Goal: Information Seeking & Learning: Check status

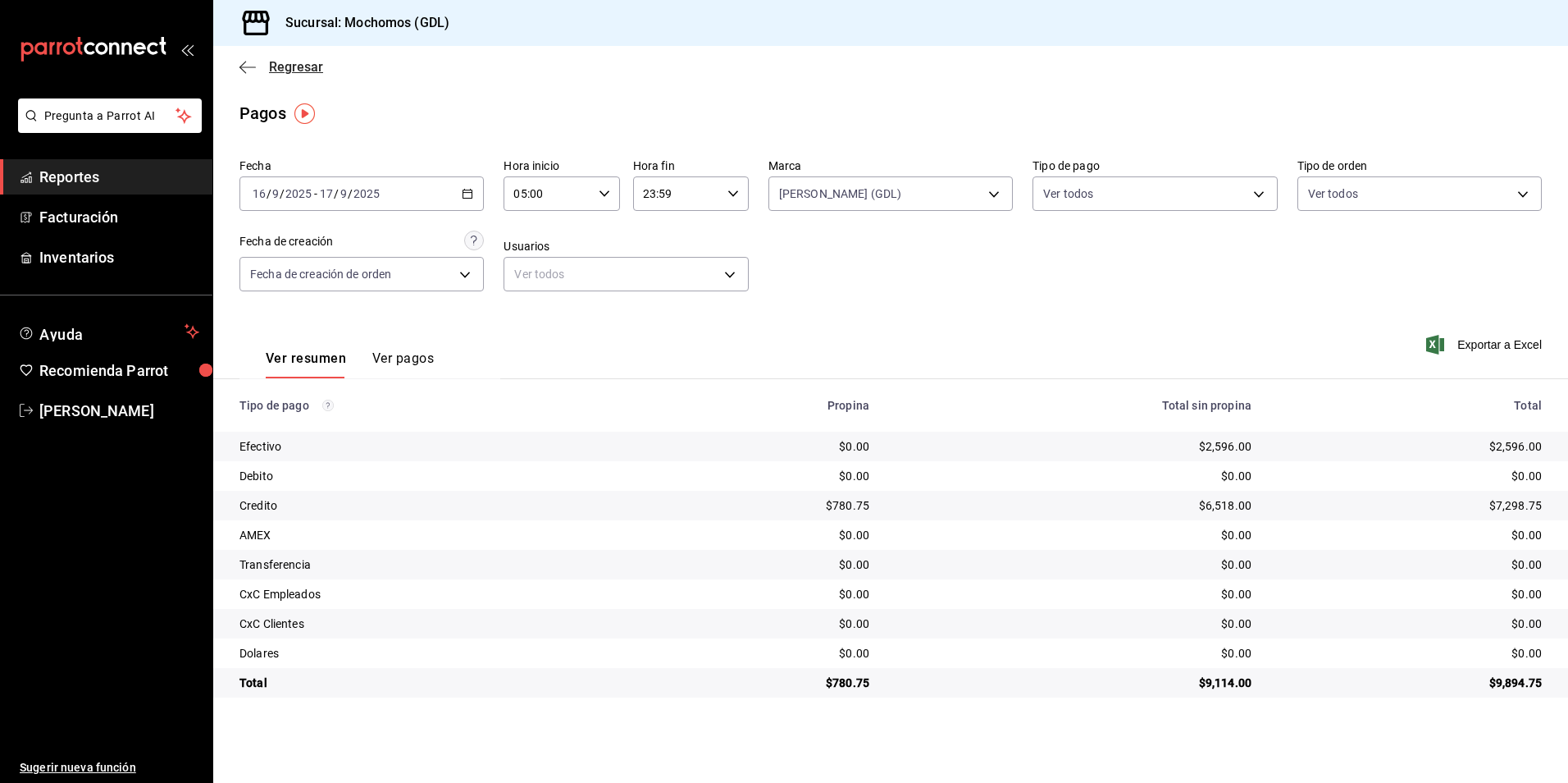
click at [294, 63] on span "Regresar" at bounding box center [295, 67] width 54 height 16
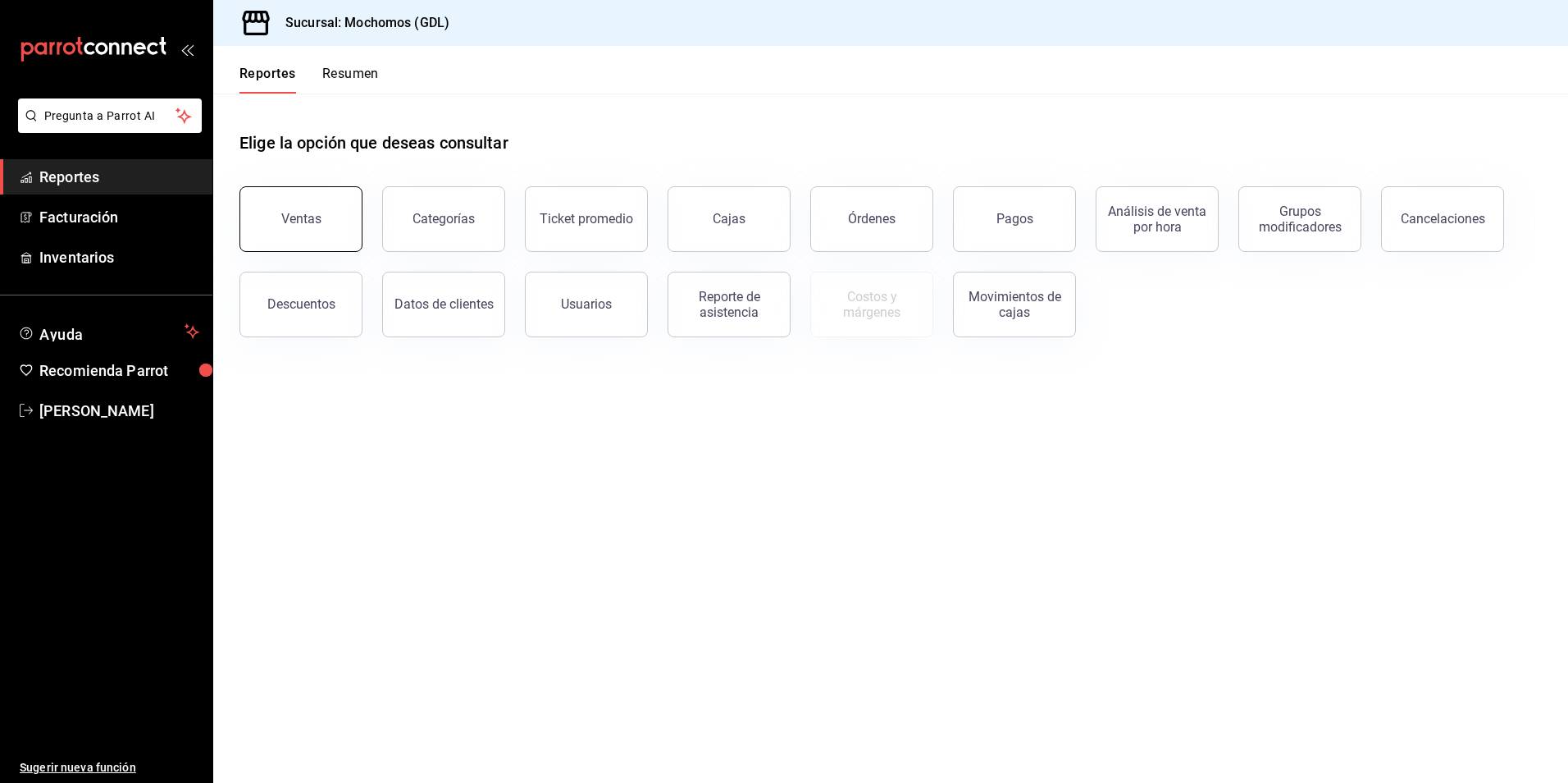
click at [346, 212] on button "Ventas" at bounding box center [301, 219] width 123 height 65
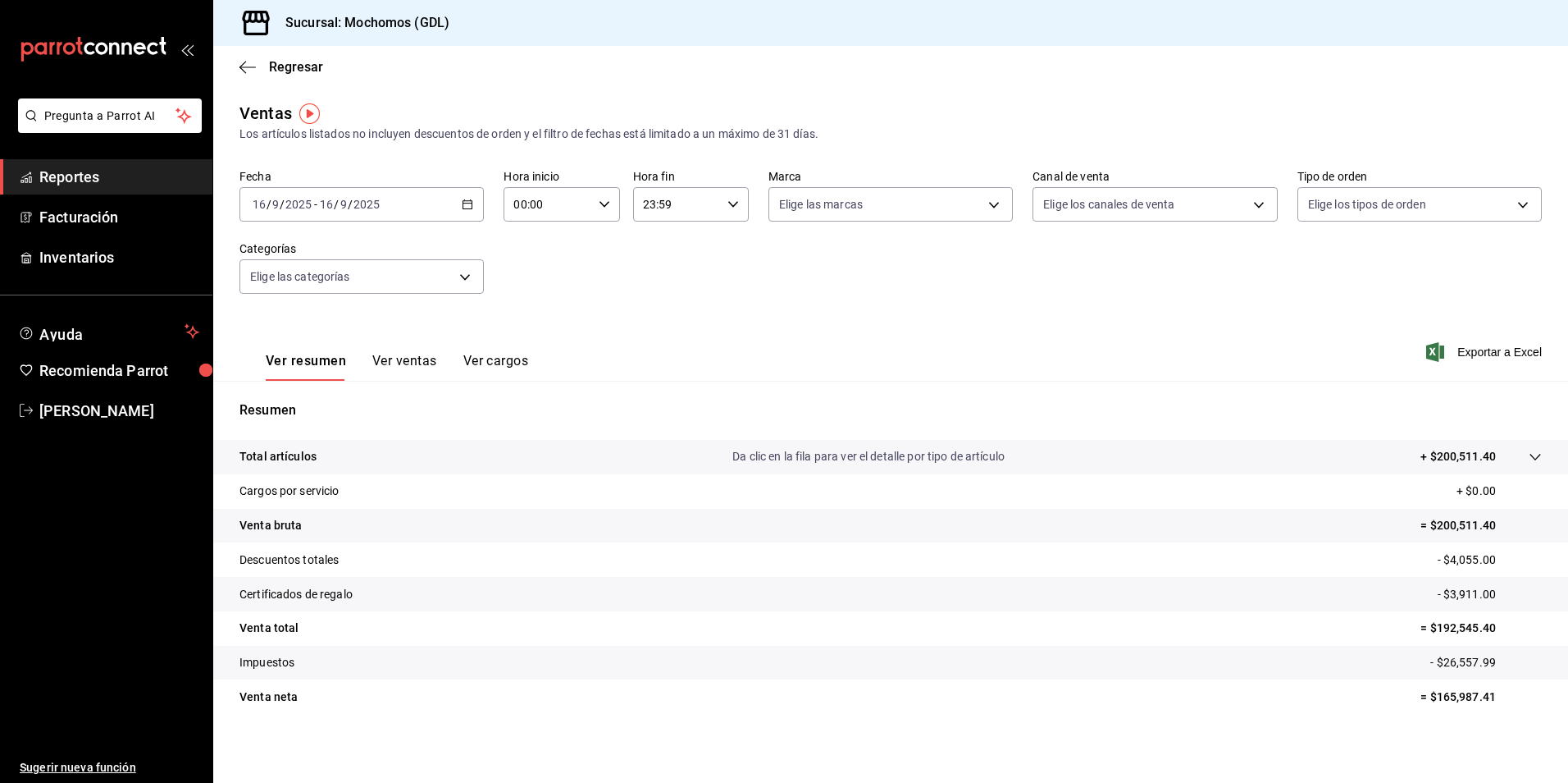
click at [470, 205] on \(Stroke\) "button" at bounding box center [467, 204] width 10 height 9
click at [319, 395] on span "Rango de fechas" at bounding box center [317, 401] width 127 height 17
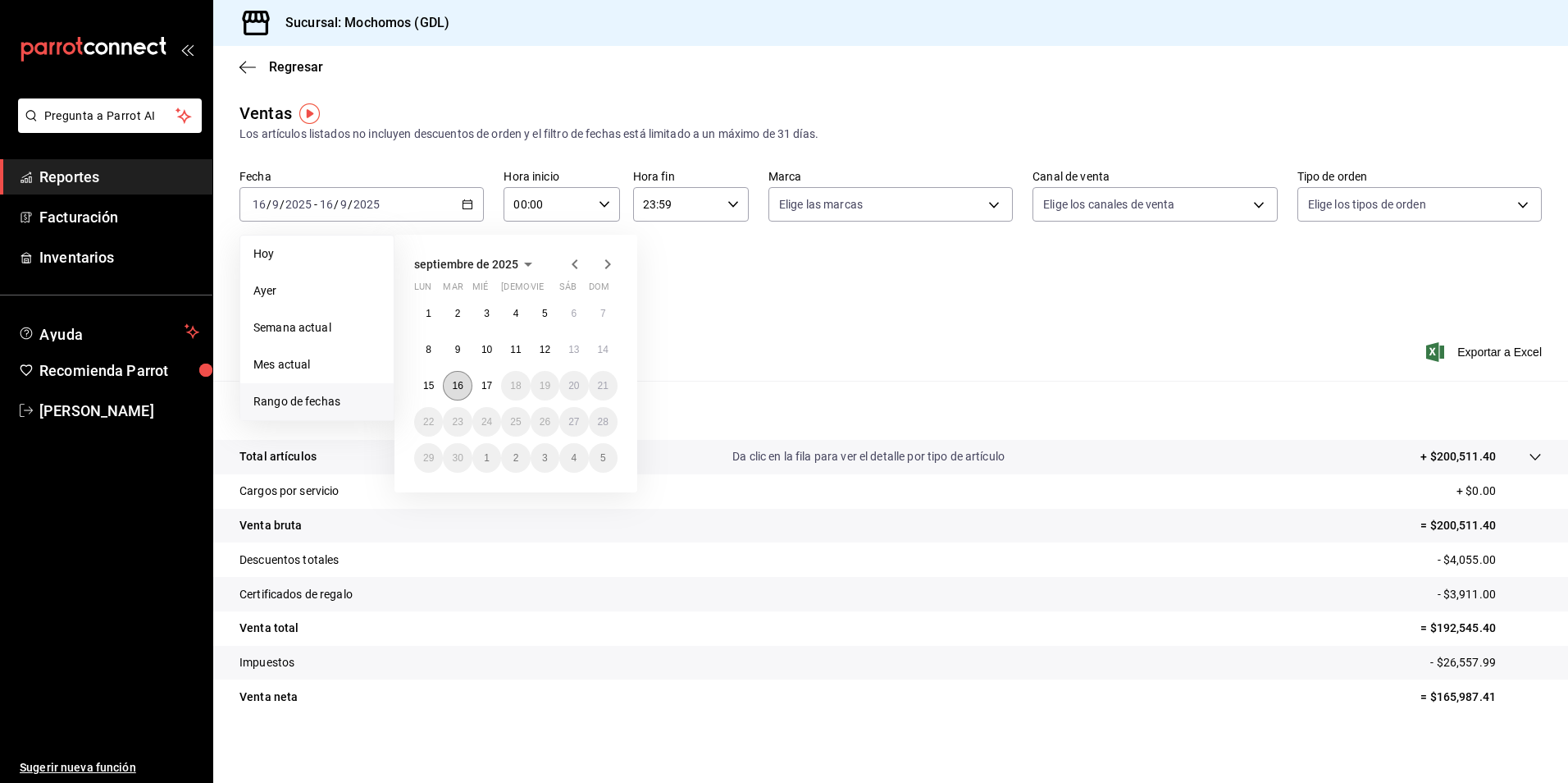
click at [461, 395] on button "16" at bounding box center [457, 385] width 28 height 29
click at [483, 385] on abbr "17" at bounding box center [486, 385] width 11 height 12
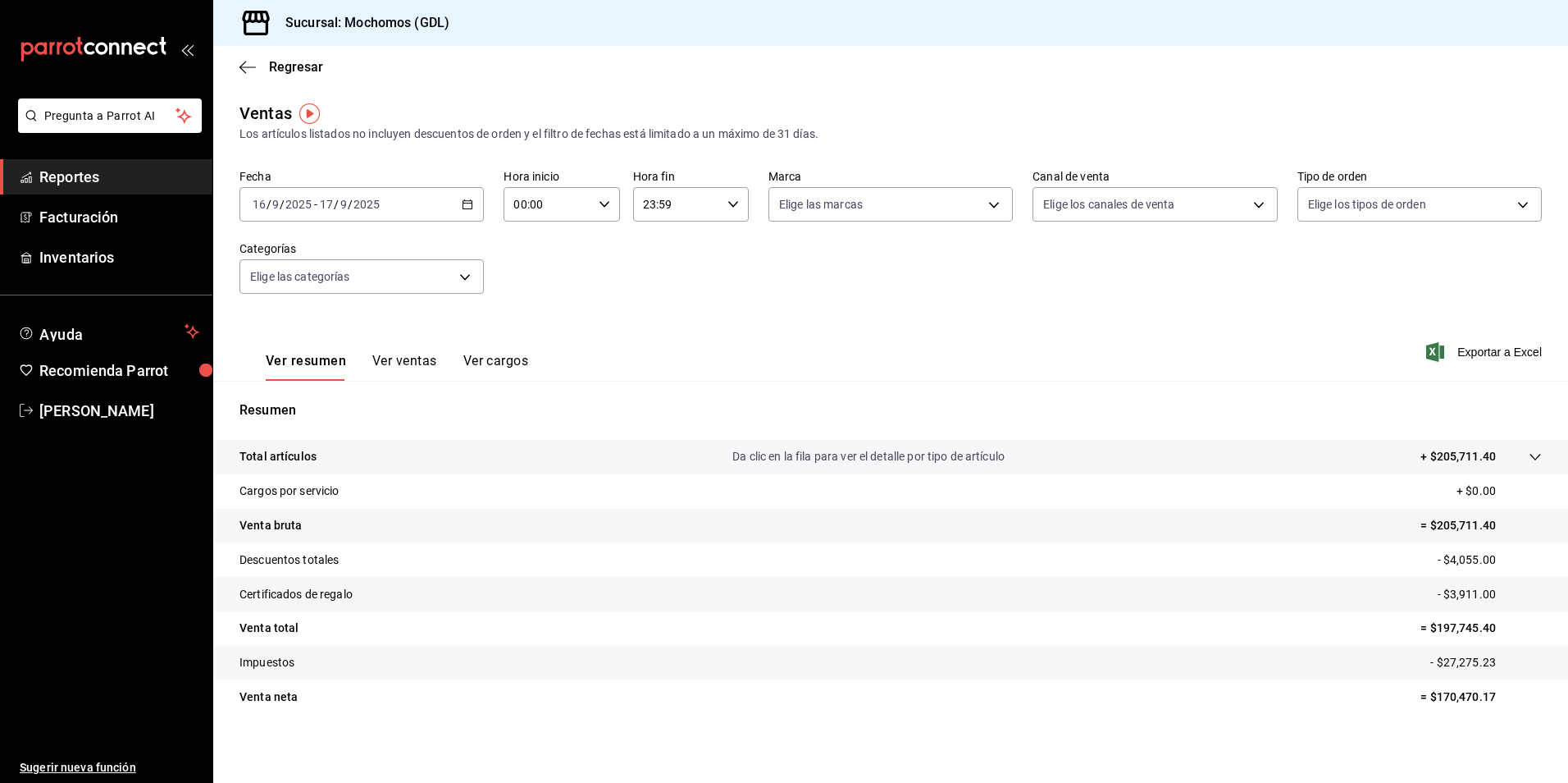
click at [600, 202] on icon "button" at bounding box center [604, 203] width 11 height 12
click at [525, 326] on span "04" at bounding box center [529, 321] width 31 height 13
type input "04:00"
click at [823, 203] on div at bounding box center [784, 391] width 1568 height 783
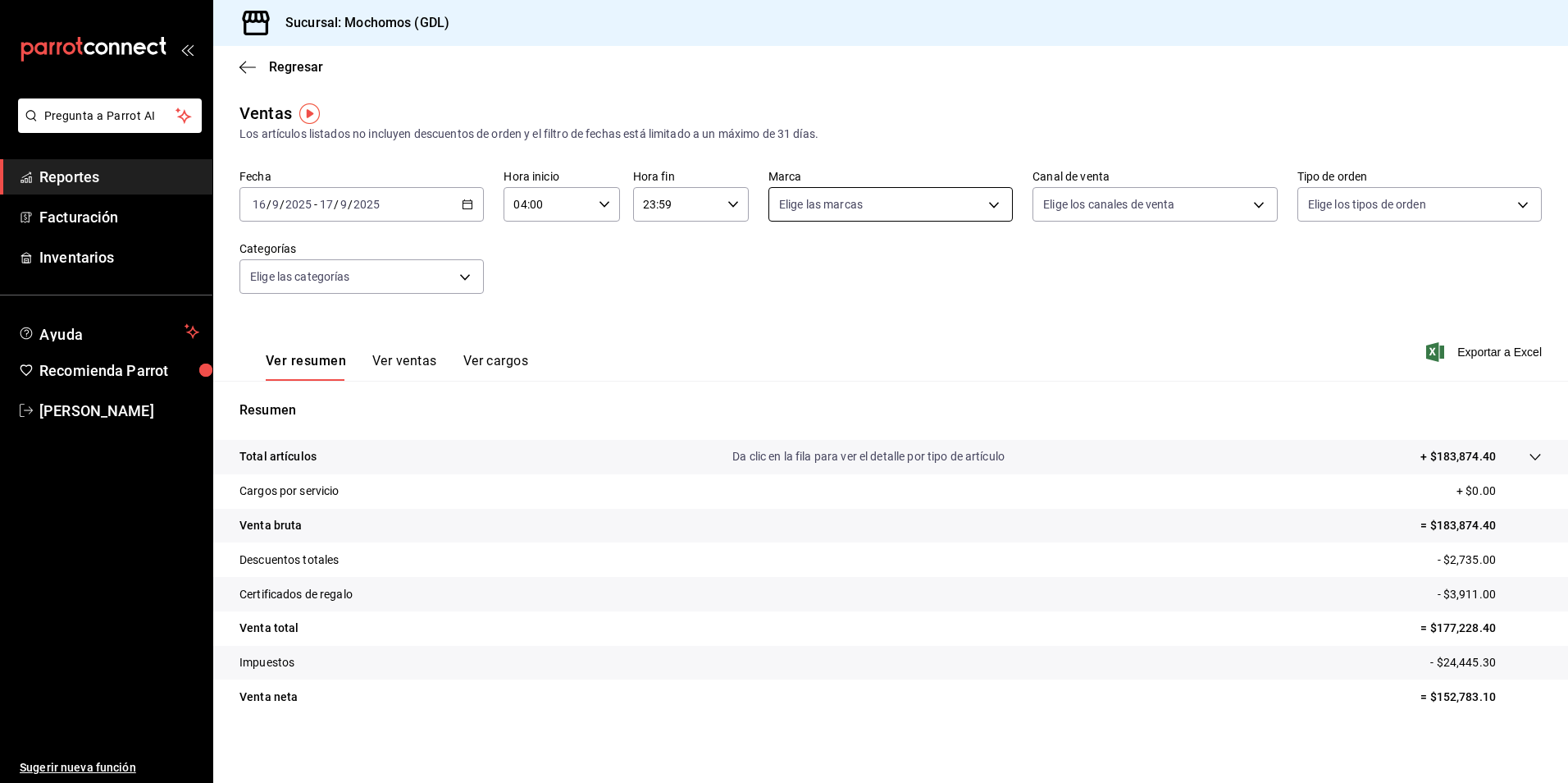
click at [810, 216] on body "Pregunta a Parrot AI Reportes Facturación Inventarios Ayuda Recomienda Parrot […" at bounding box center [784, 391] width 1568 height 783
click at [817, 348] on li "[PERSON_NAME] (GDL)" at bounding box center [884, 360] width 241 height 37
type input "9cac9703-0c5a-4d8b-addd-5b6b571d65b9"
checkbox input "true"
click at [1163, 214] on div at bounding box center [784, 391] width 1568 height 783
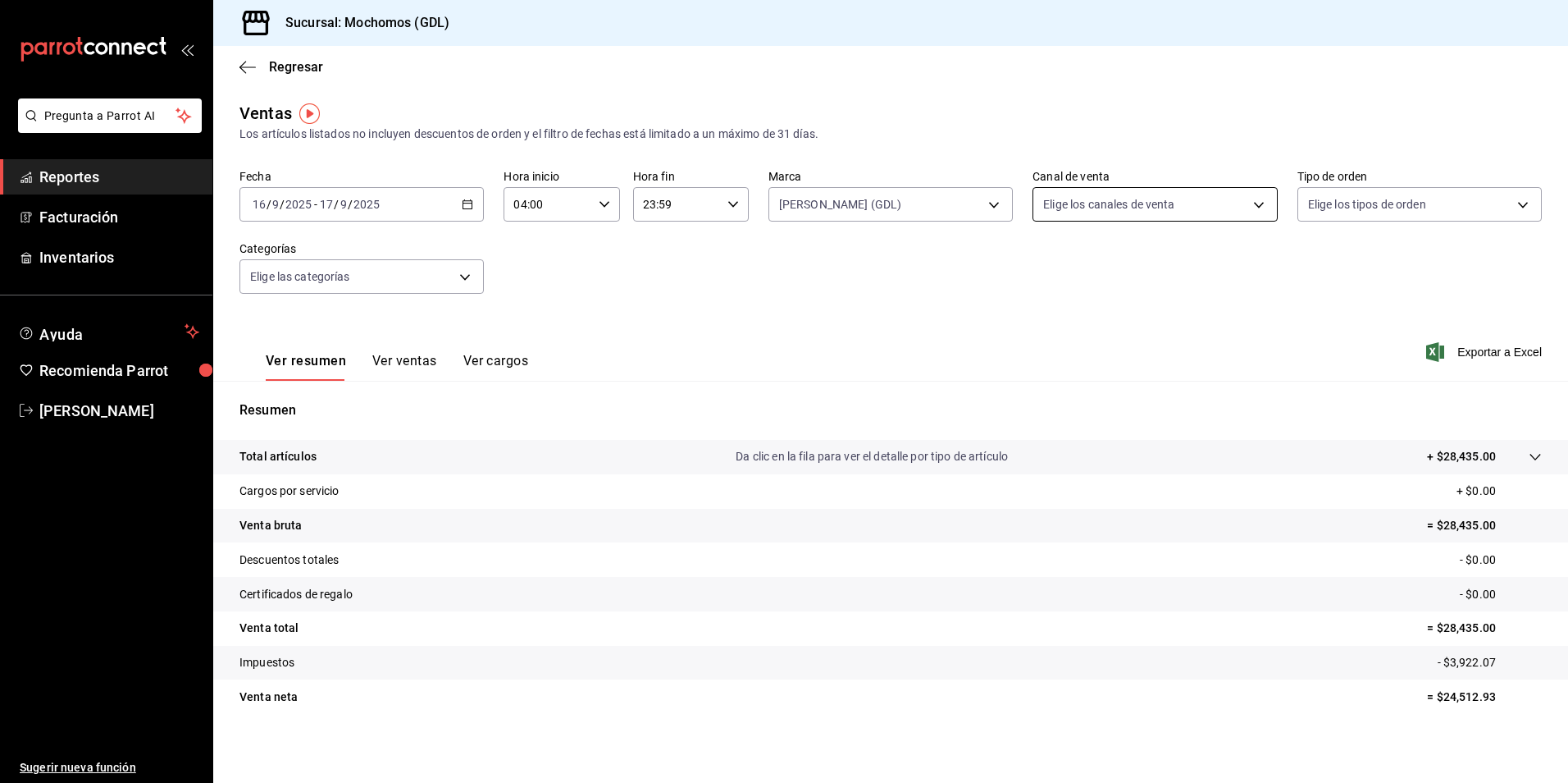
click at [1132, 212] on body "Pregunta a Parrot AI Reportes Facturación Inventarios Ayuda Recomienda Parrot […" at bounding box center [784, 391] width 1568 height 783
click at [1112, 273] on span "Ver todos" at bounding box center [1095, 267] width 50 height 17
type input "PARROT,UBER_EATS,RAPPI,DIDI_FOOD,ONLINE"
checkbox input "true"
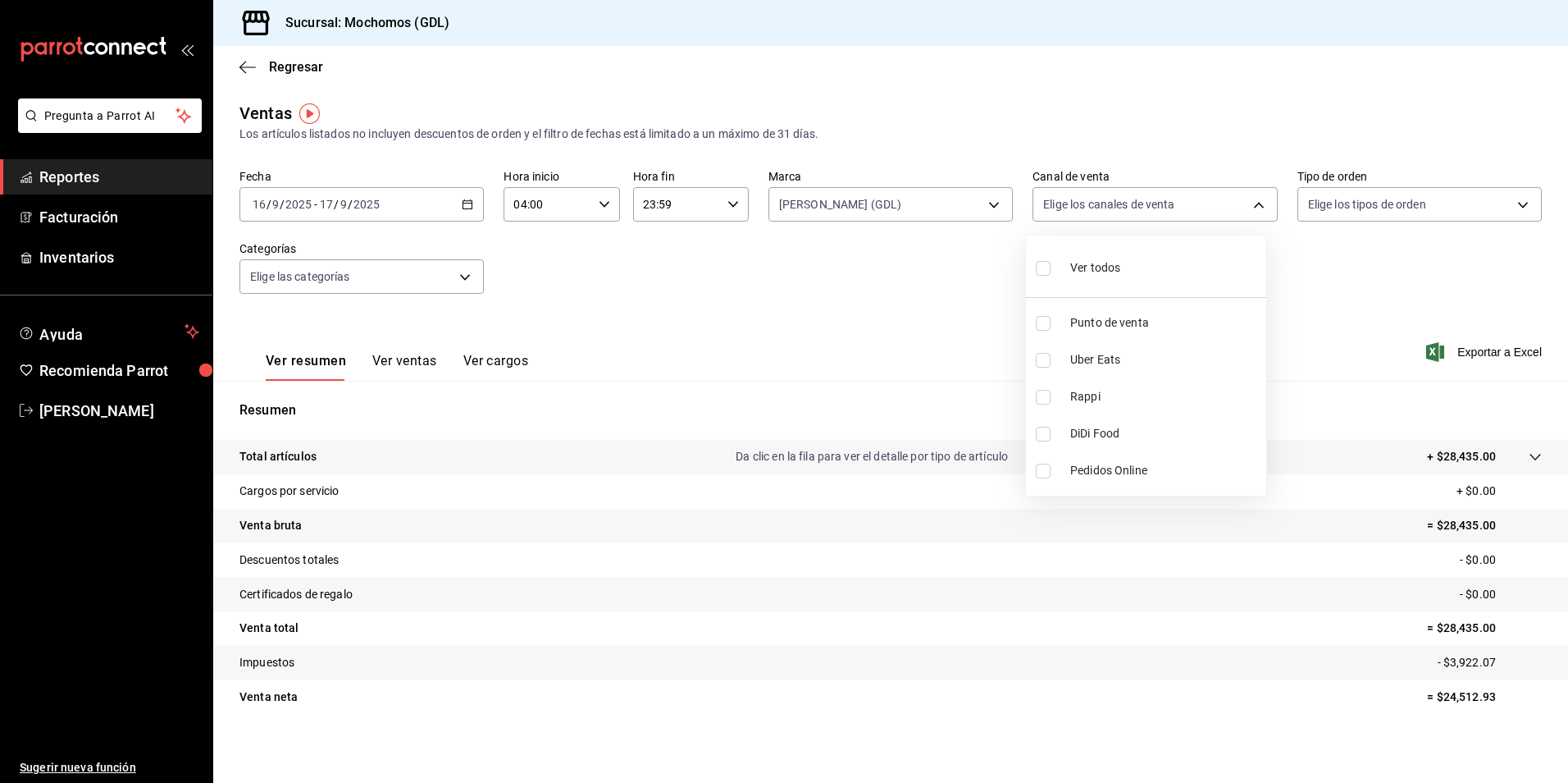
checkbox input "true"
click at [1296, 216] on div at bounding box center [784, 391] width 1568 height 783
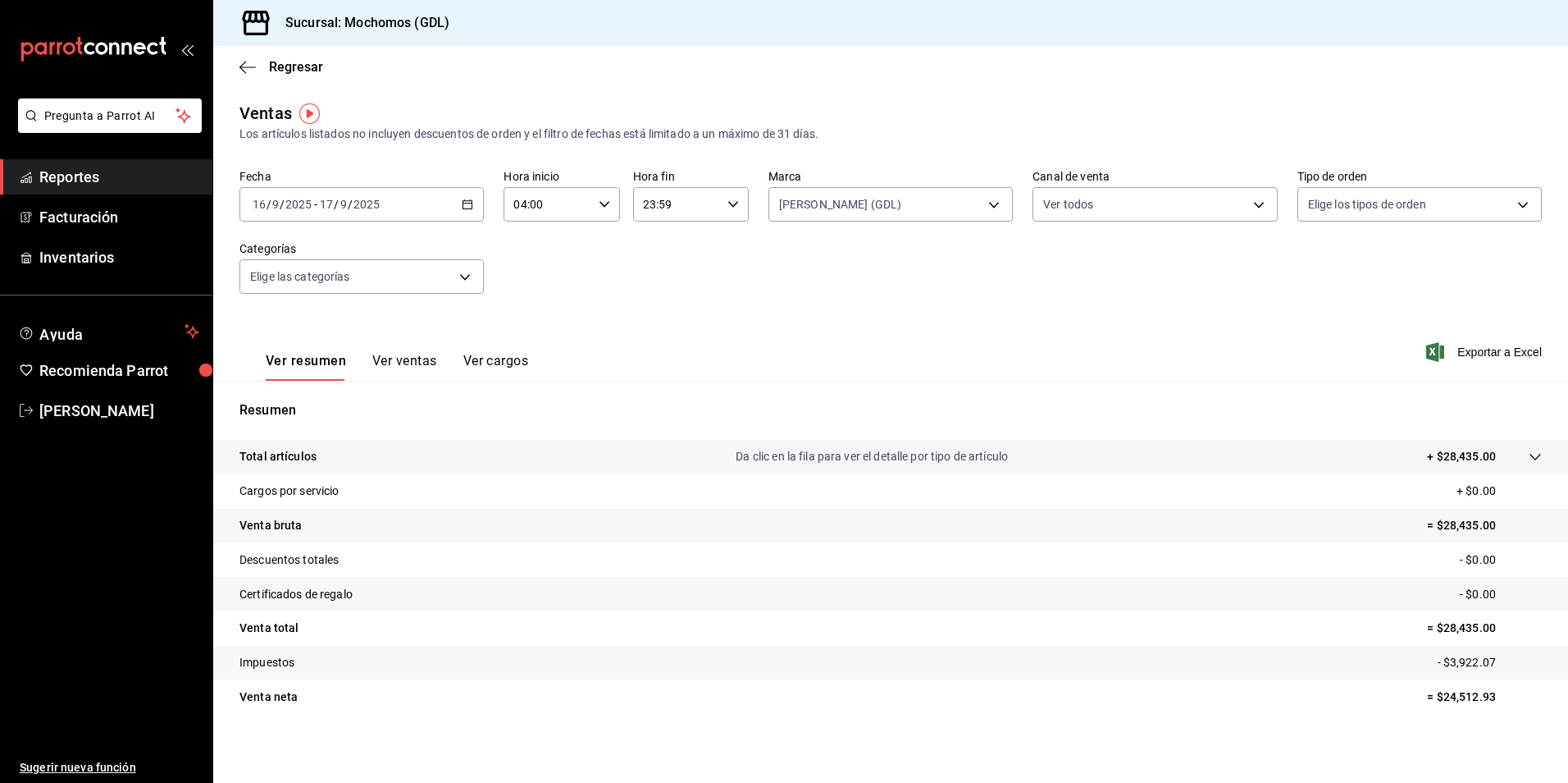
click at [1313, 210] on body "Pregunta a Parrot AI Reportes Facturación Inventarios Ayuda Recomienda Parrot […" at bounding box center [784, 391] width 1568 height 783
click at [1335, 261] on span "Ver todos" at bounding box center [1358, 267] width 50 height 17
type input "c3d0baef-30c0-4718-9d76-caab43e27316,13c4cc4a-99d2-42c0-ba96-c3de8c08c13d,7b791…"
checkbox input "true"
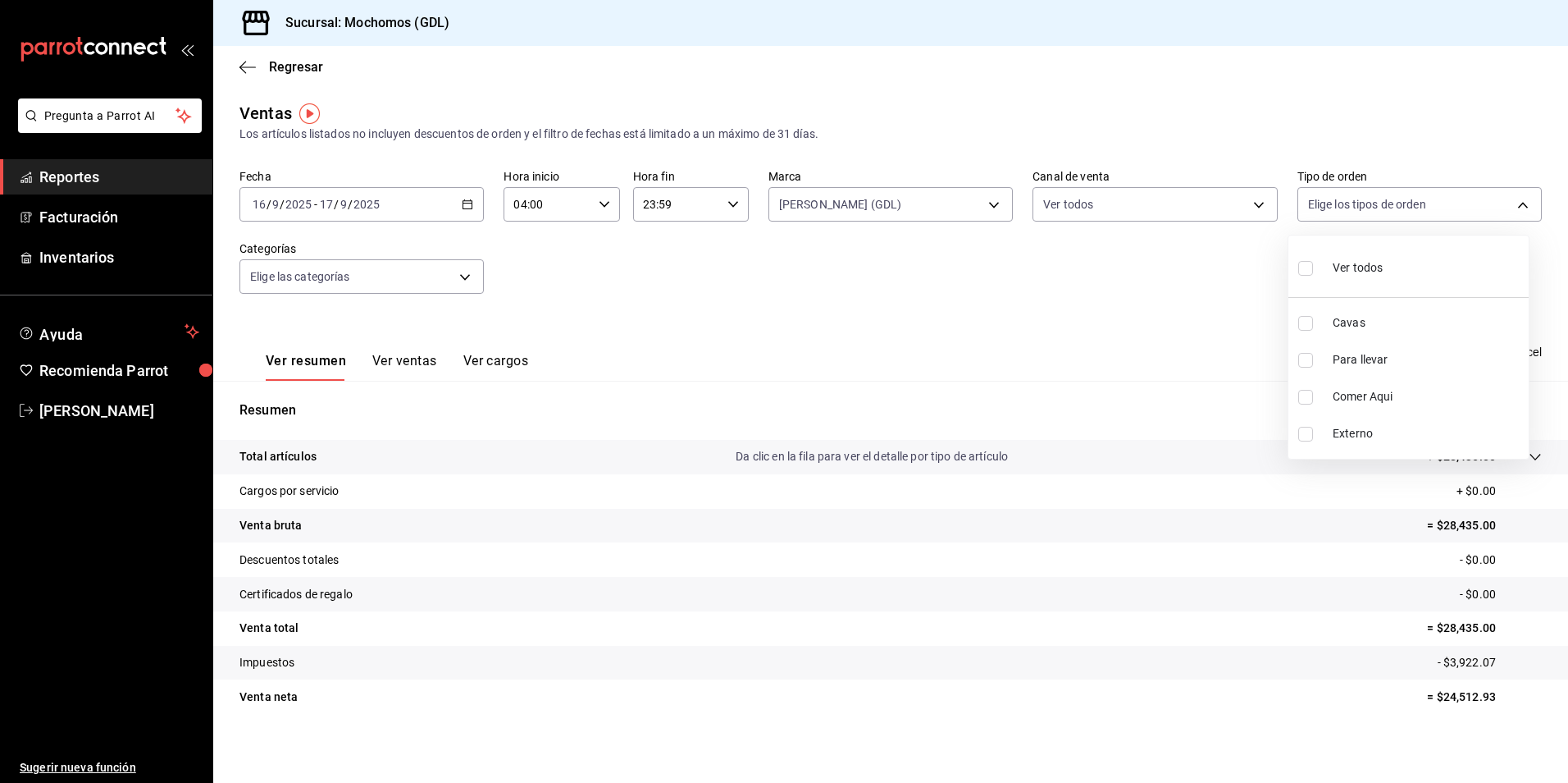
checkbox input "true"
click at [364, 276] on div at bounding box center [784, 391] width 1568 height 783
click at [363, 278] on body "Pregunta a Parrot AI Reportes Facturación Inventarios Ayuda Recomienda Parrot […" at bounding box center [784, 391] width 1568 height 783
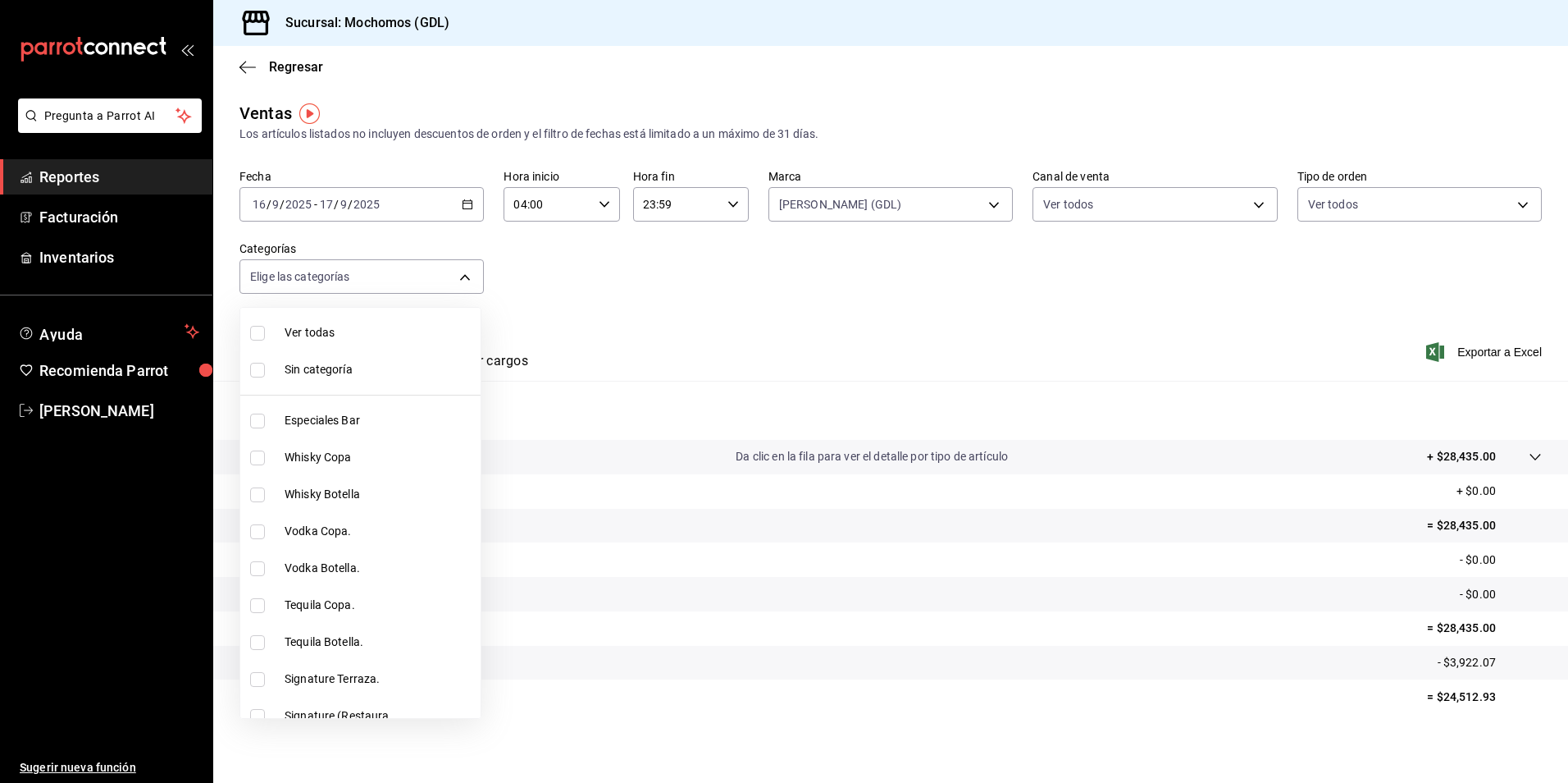
click at [341, 319] on li "Ver todas" at bounding box center [361, 333] width 241 height 37
type input "c0db8a99-aef8-4e9c-862d-72763fc5d605,0e6da5ad-e1ed-4623-8a7f-4db137866549,4ba6e…"
checkbox input "true"
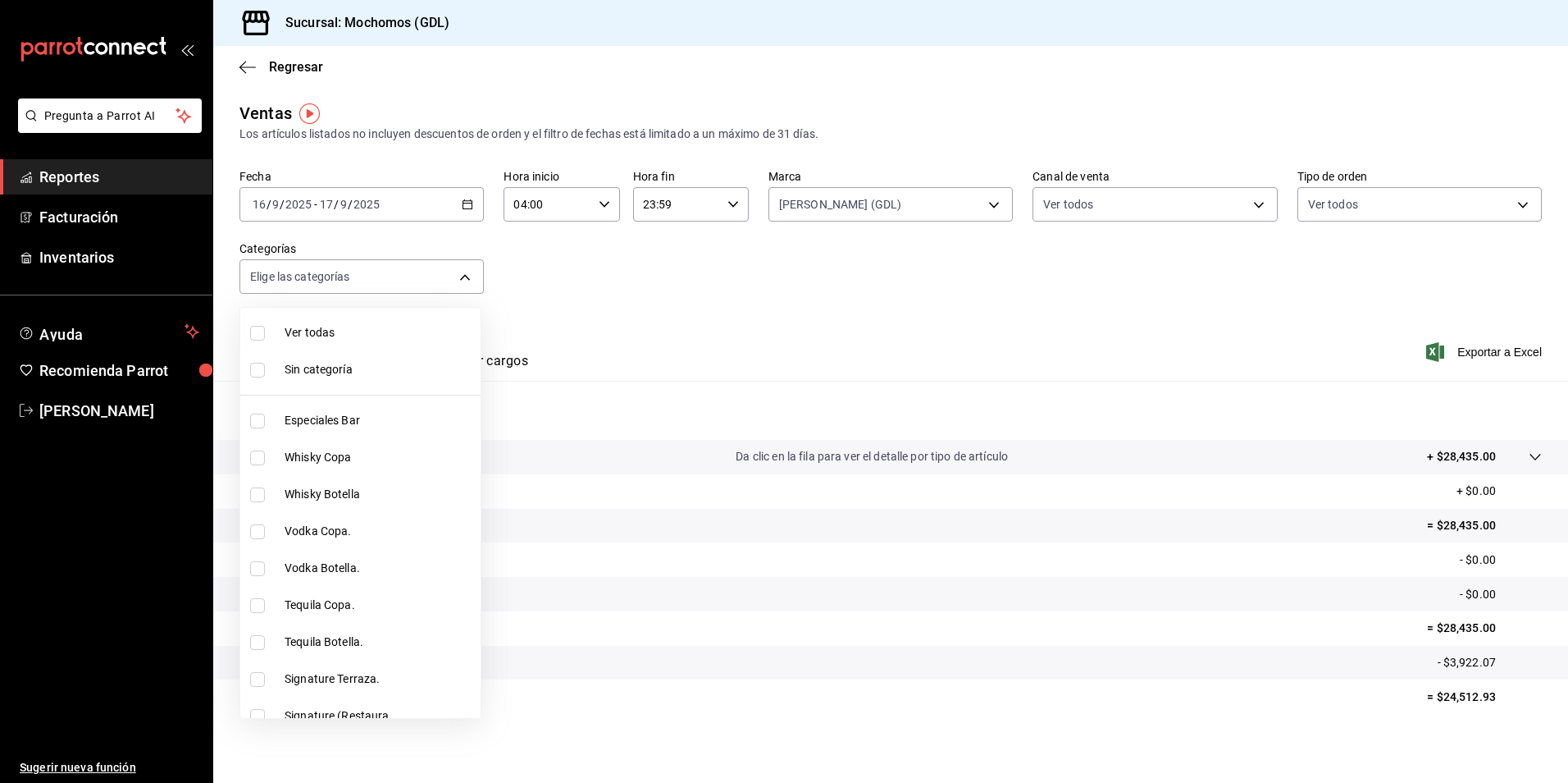
checkbox input "true"
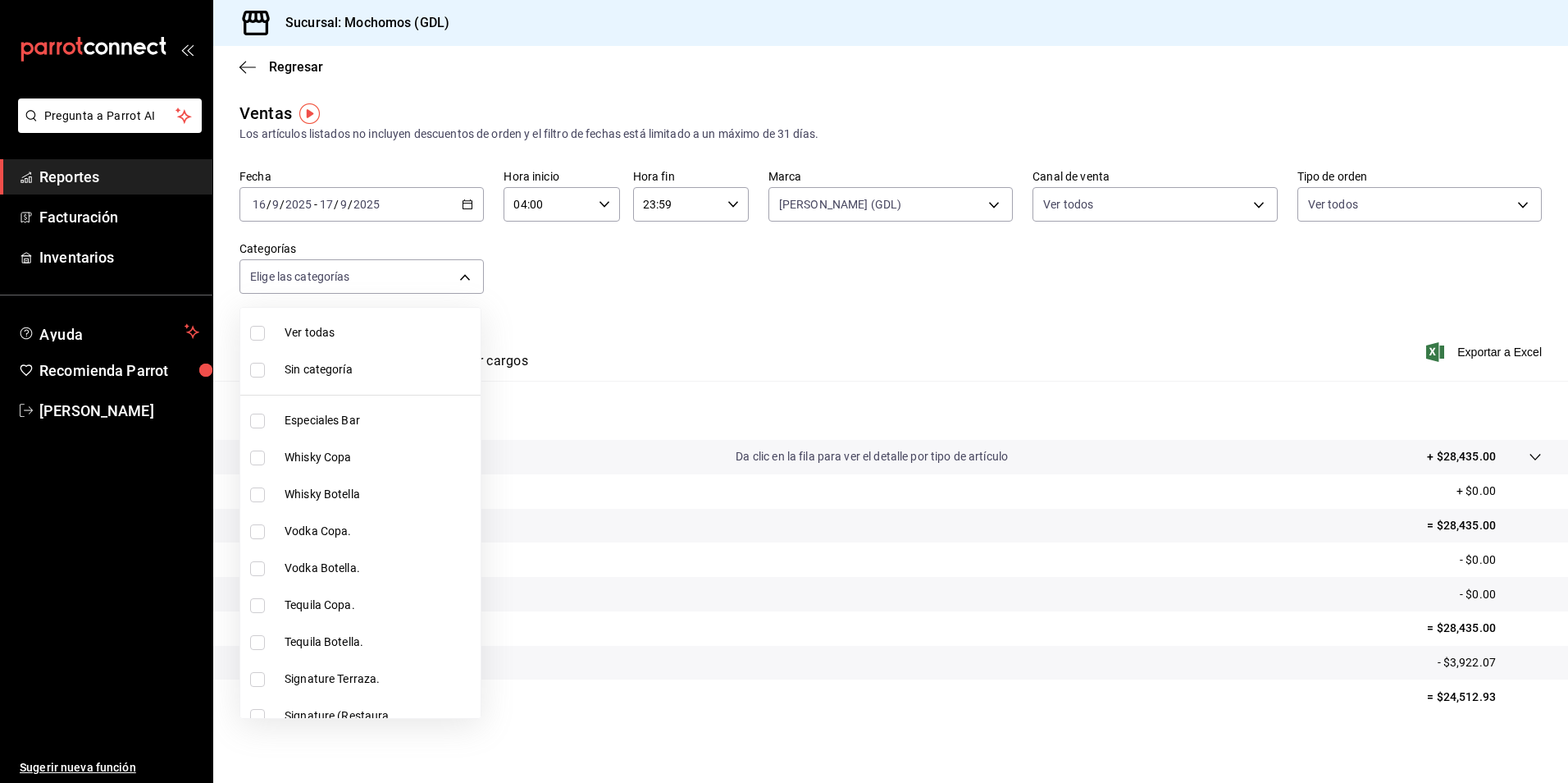
checkbox input "true"
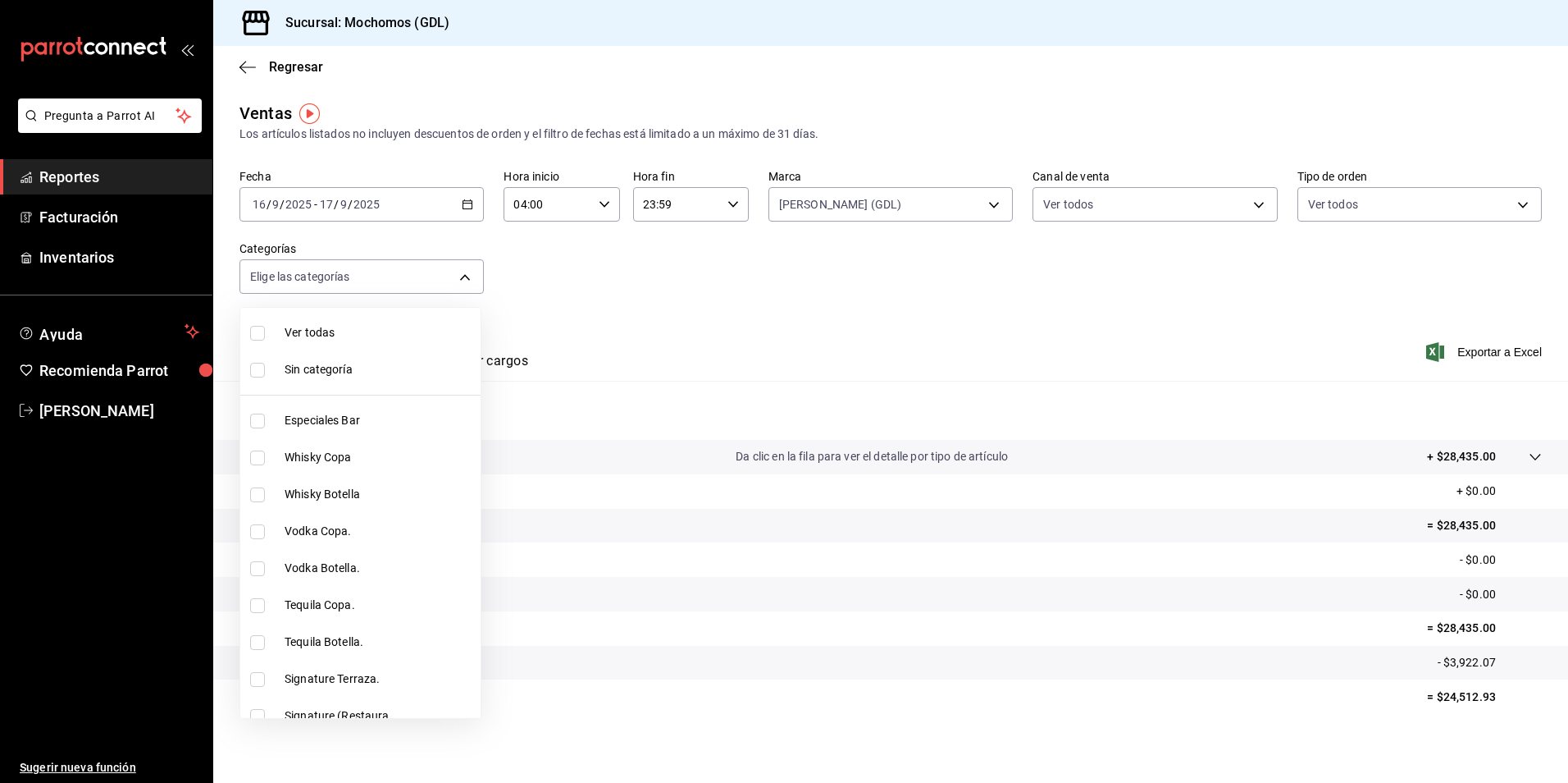
checkbox input "true"
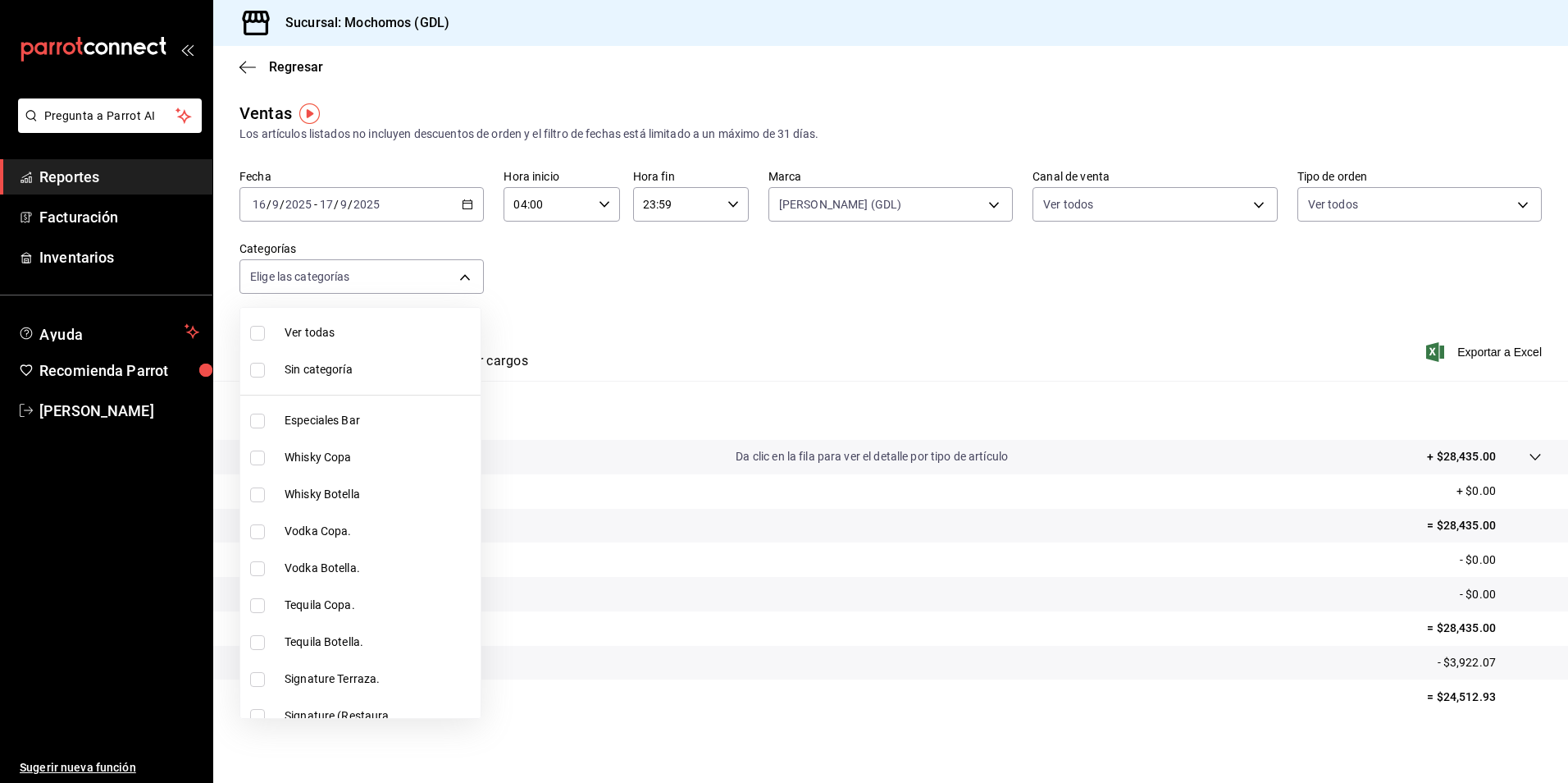
checkbox input "true"
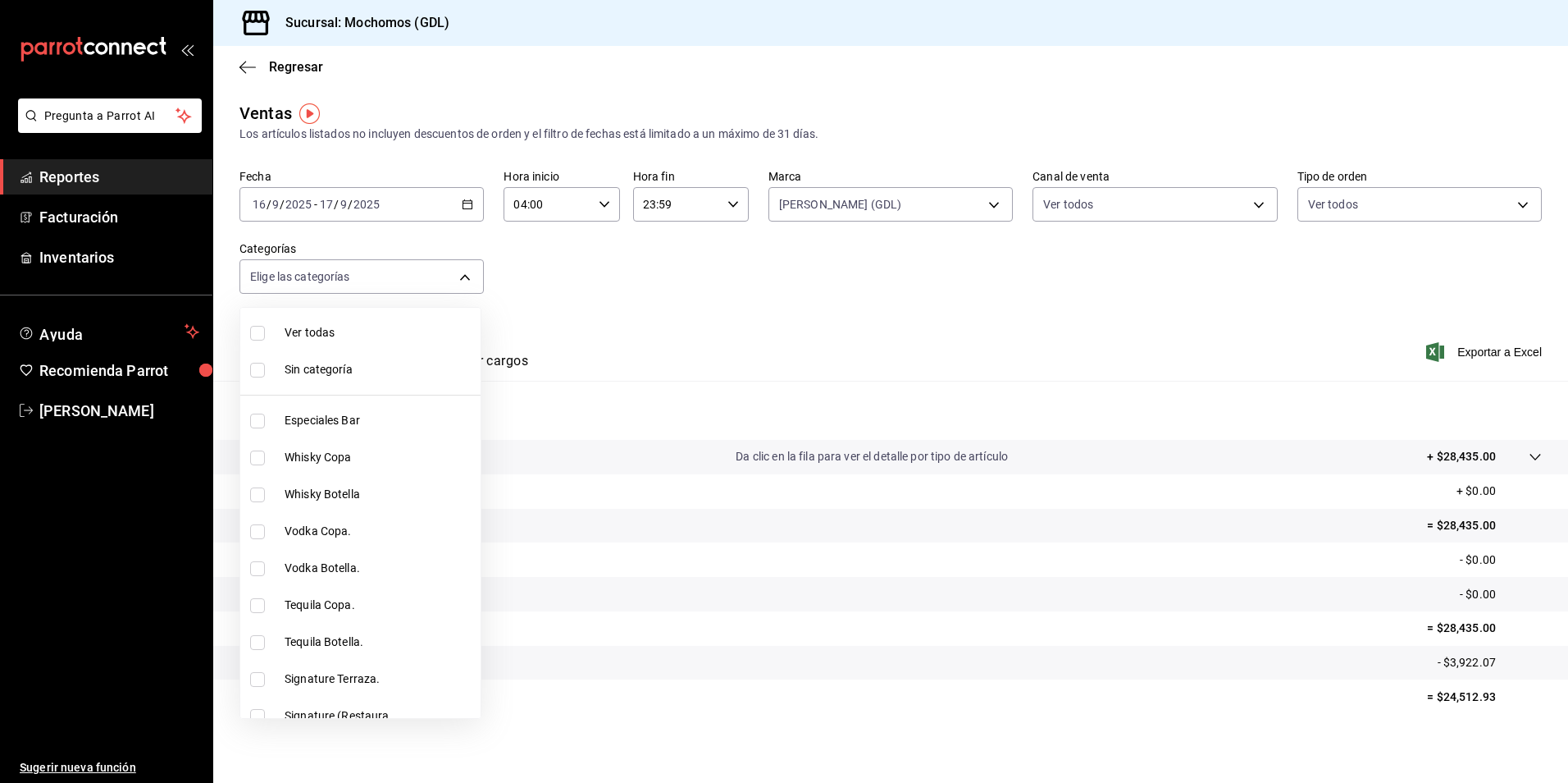
checkbox input "true"
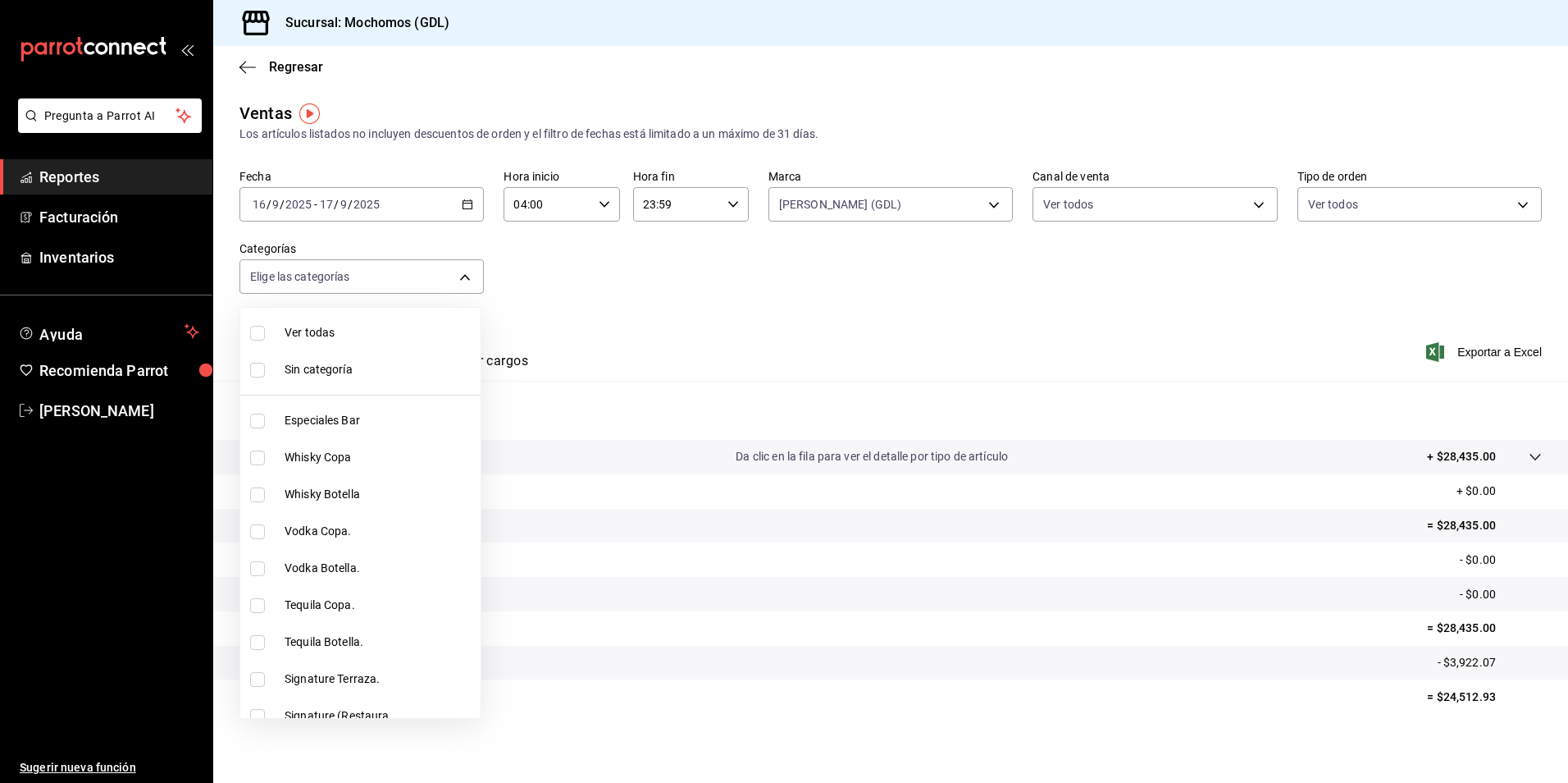
checkbox input "true"
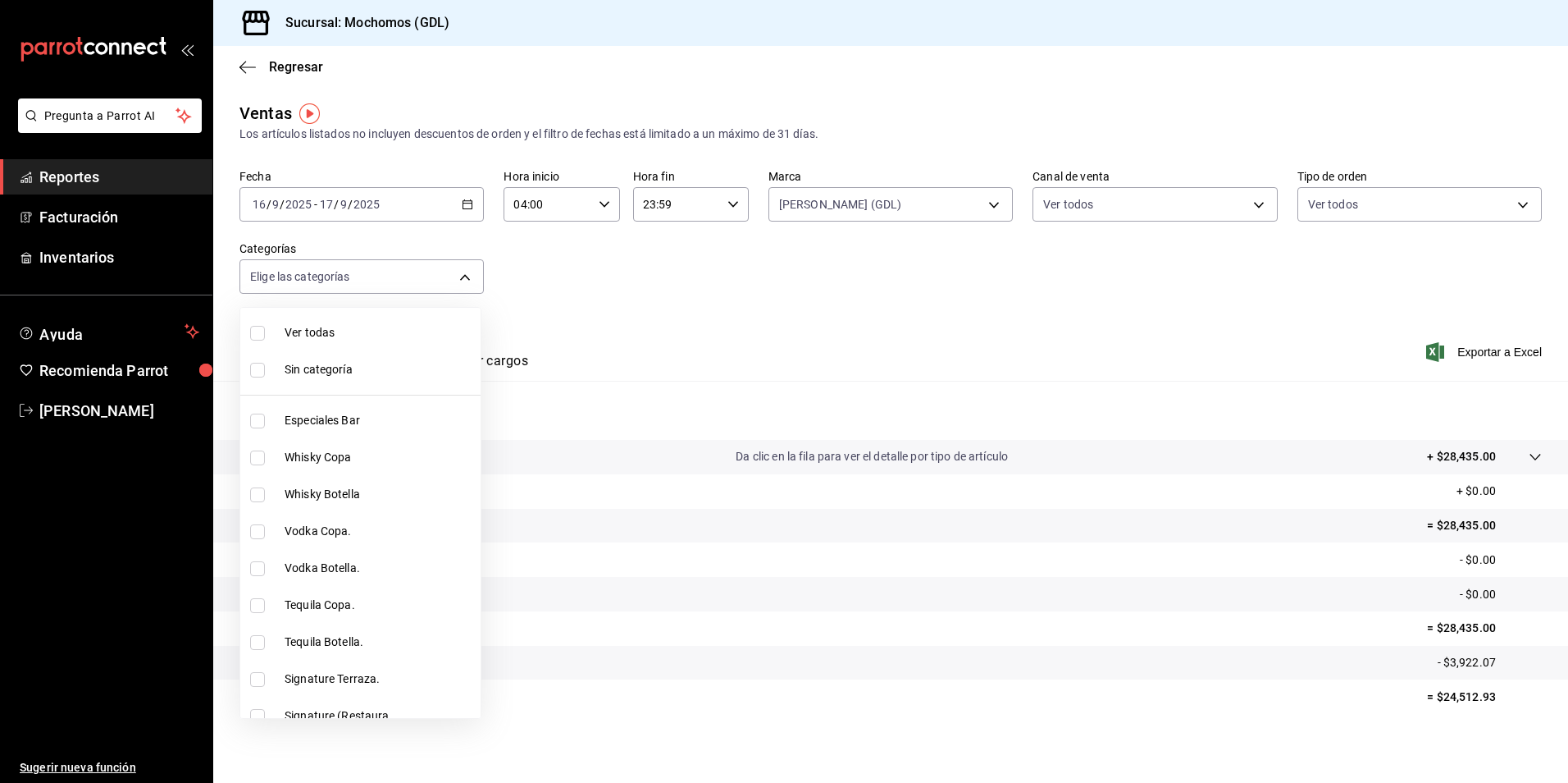
checkbox input "true"
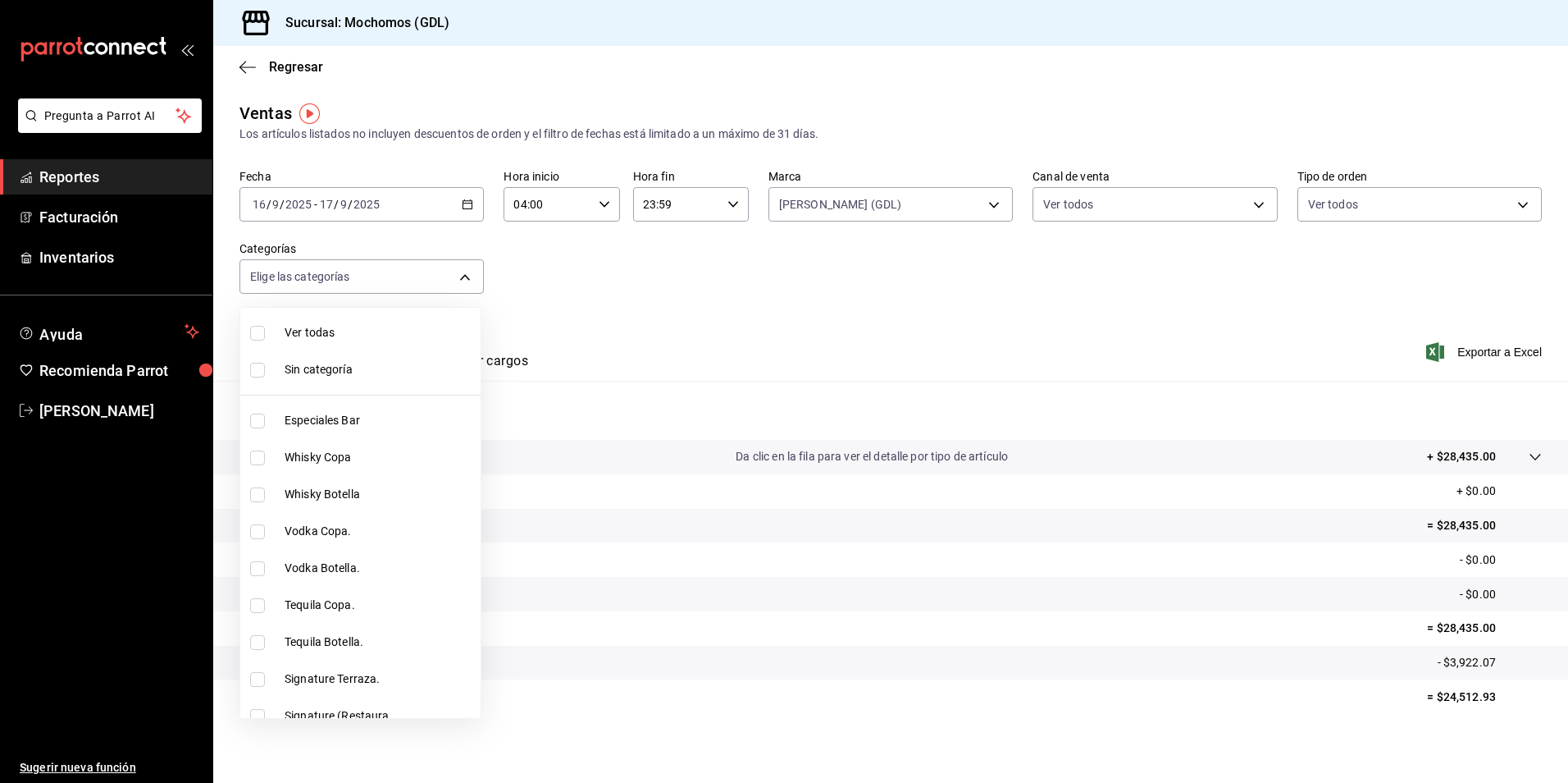
checkbox input "true"
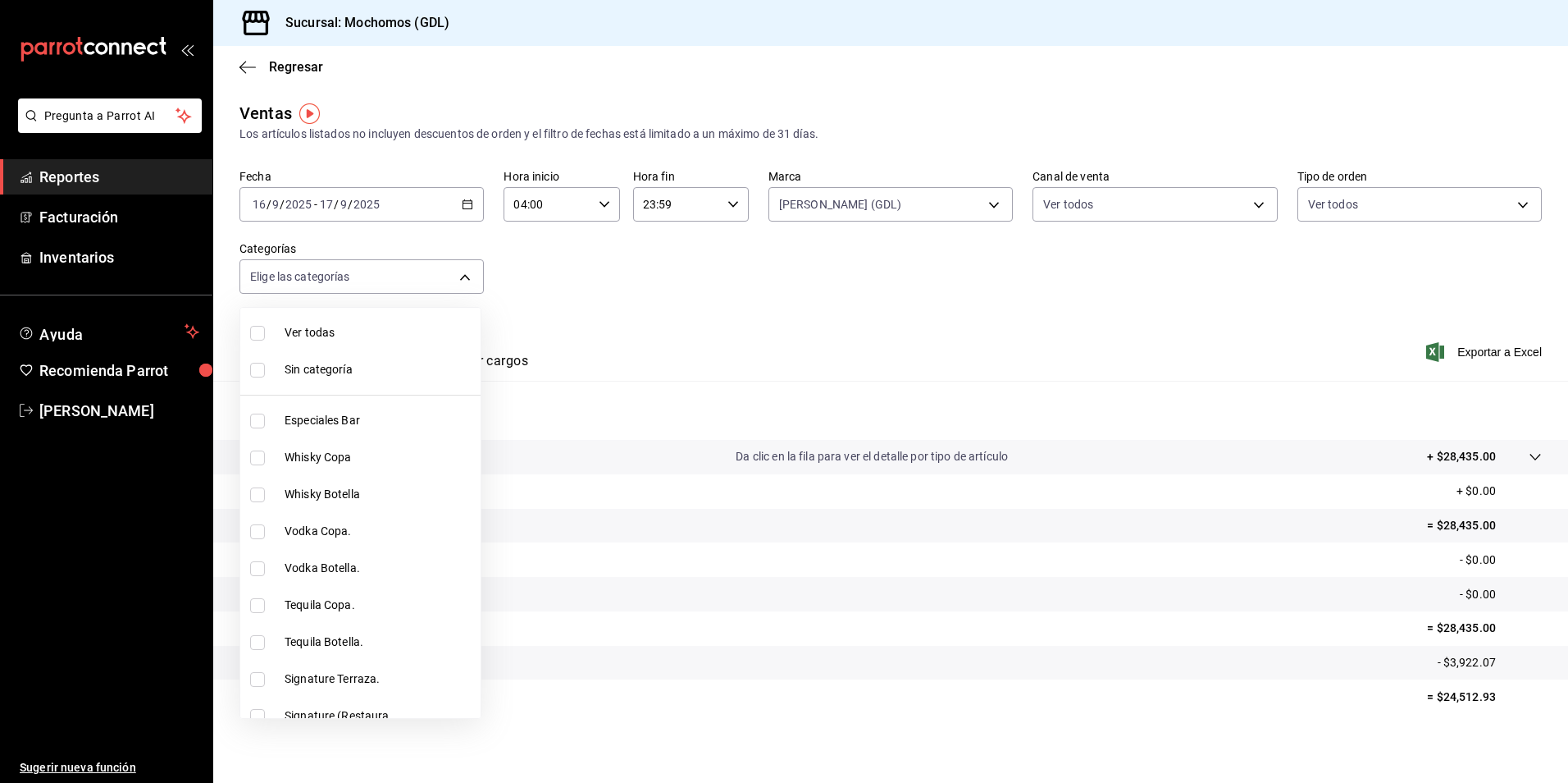
checkbox input "true"
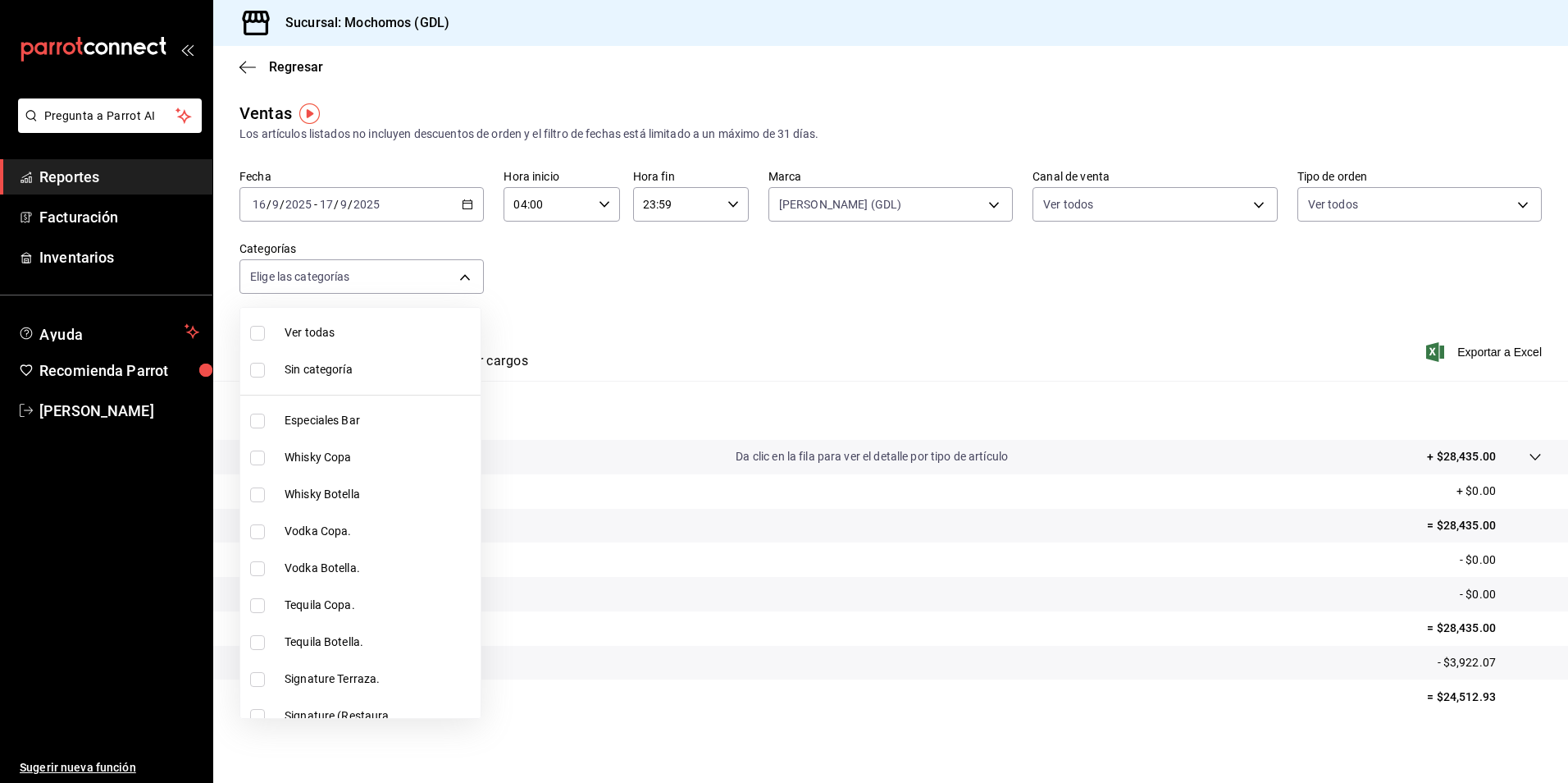
checkbox input "true"
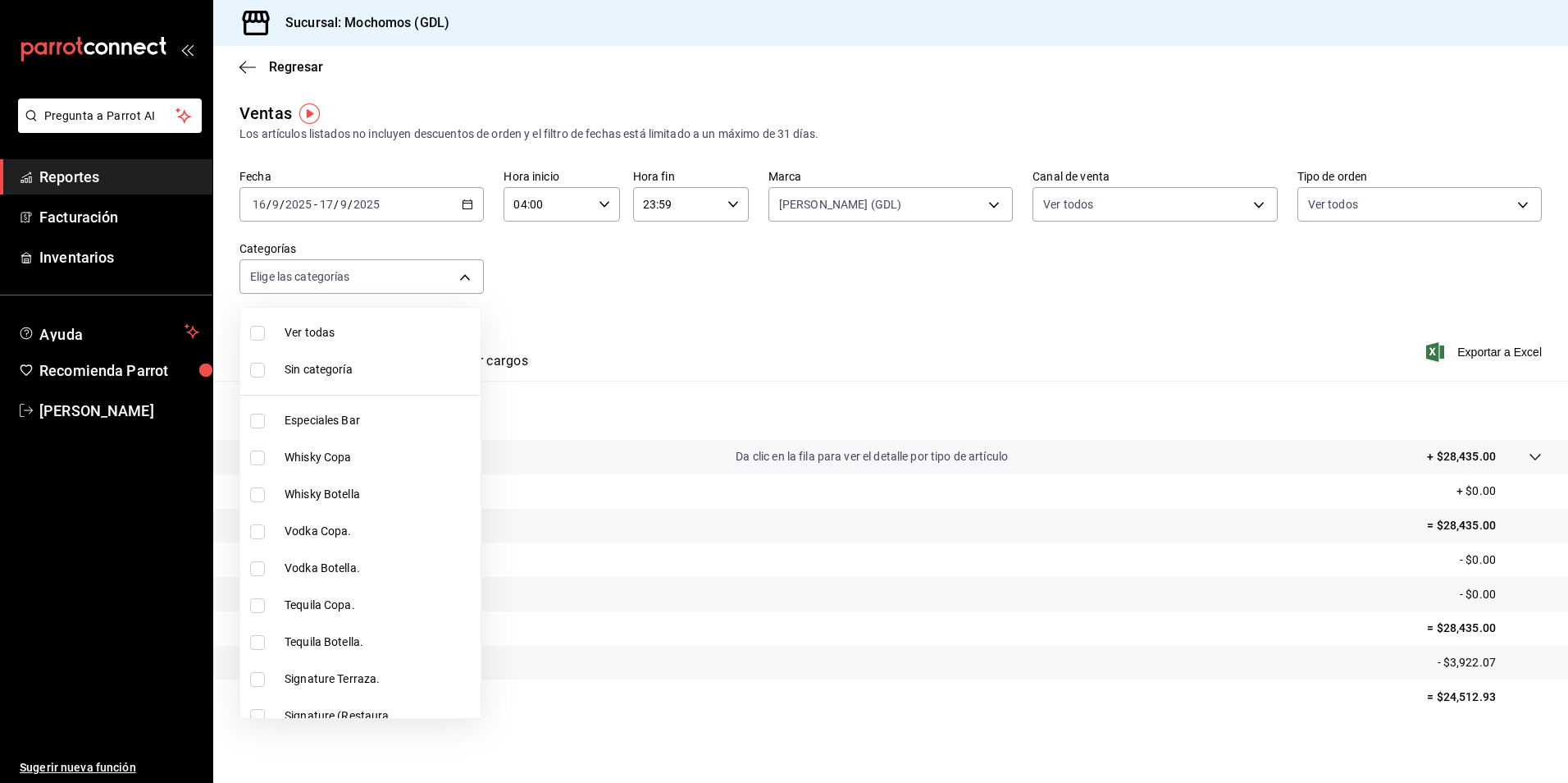
checkbox input "true"
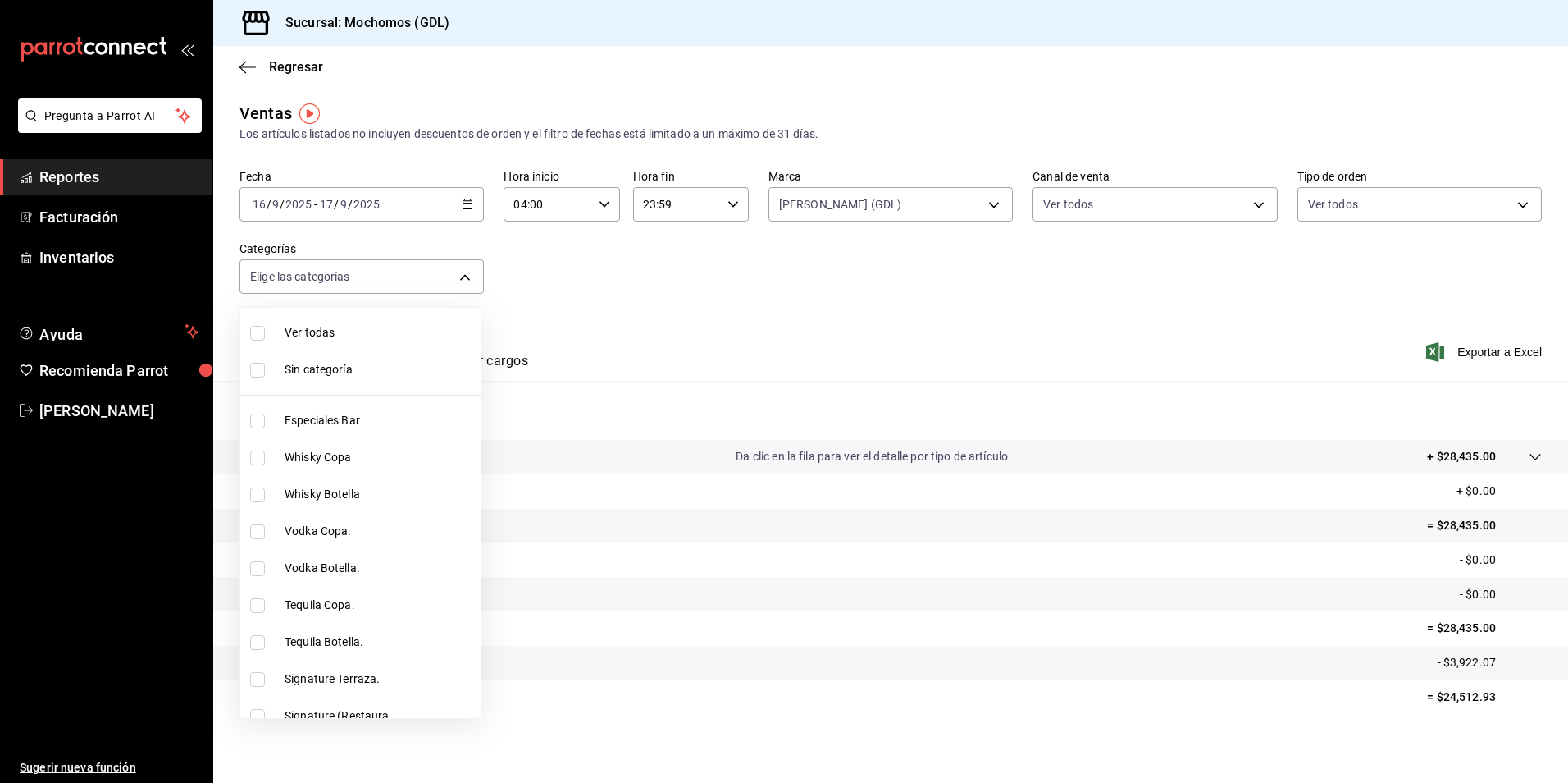
checkbox input "true"
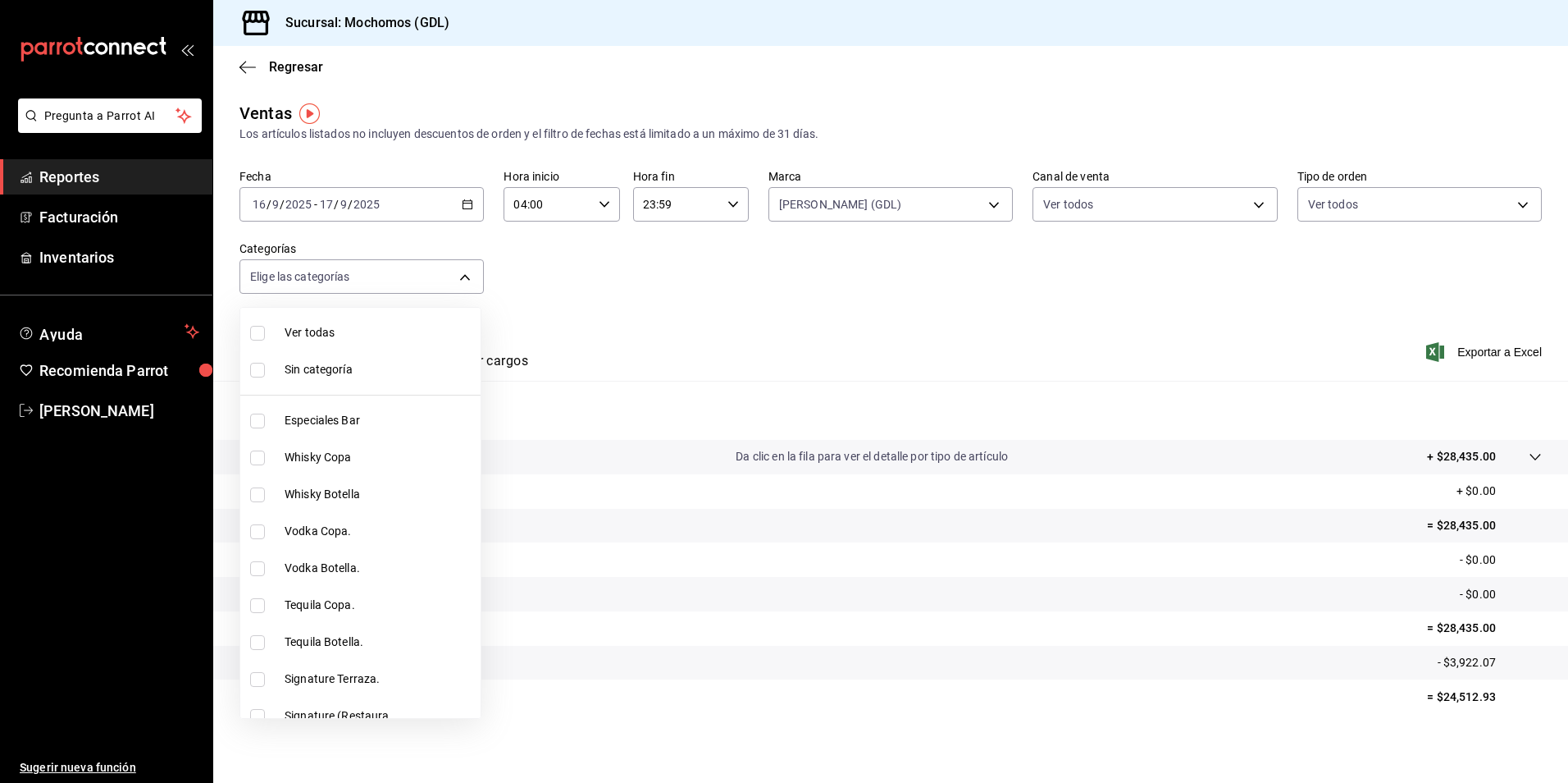
checkbox input "true"
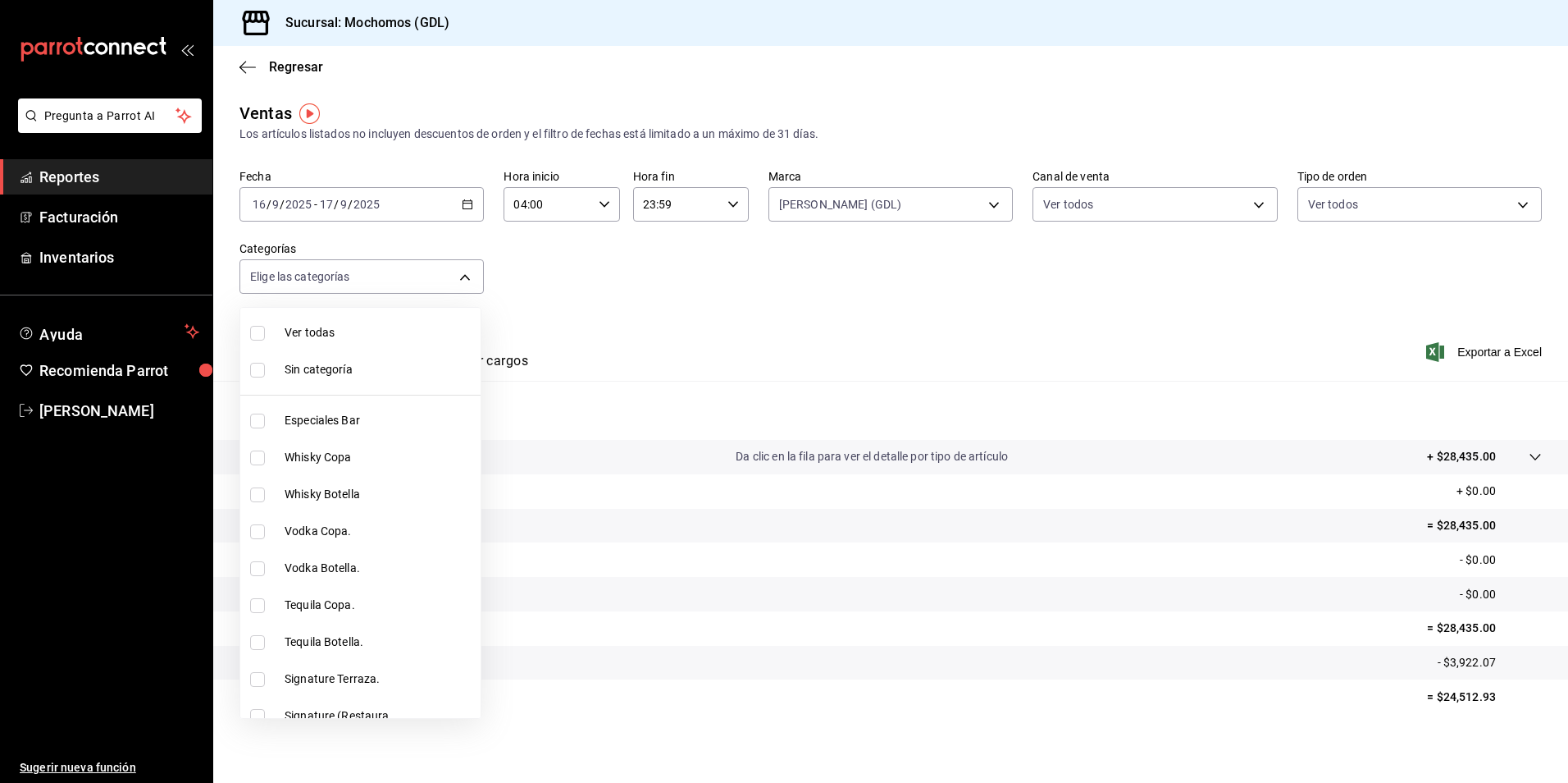
checkbox input "true"
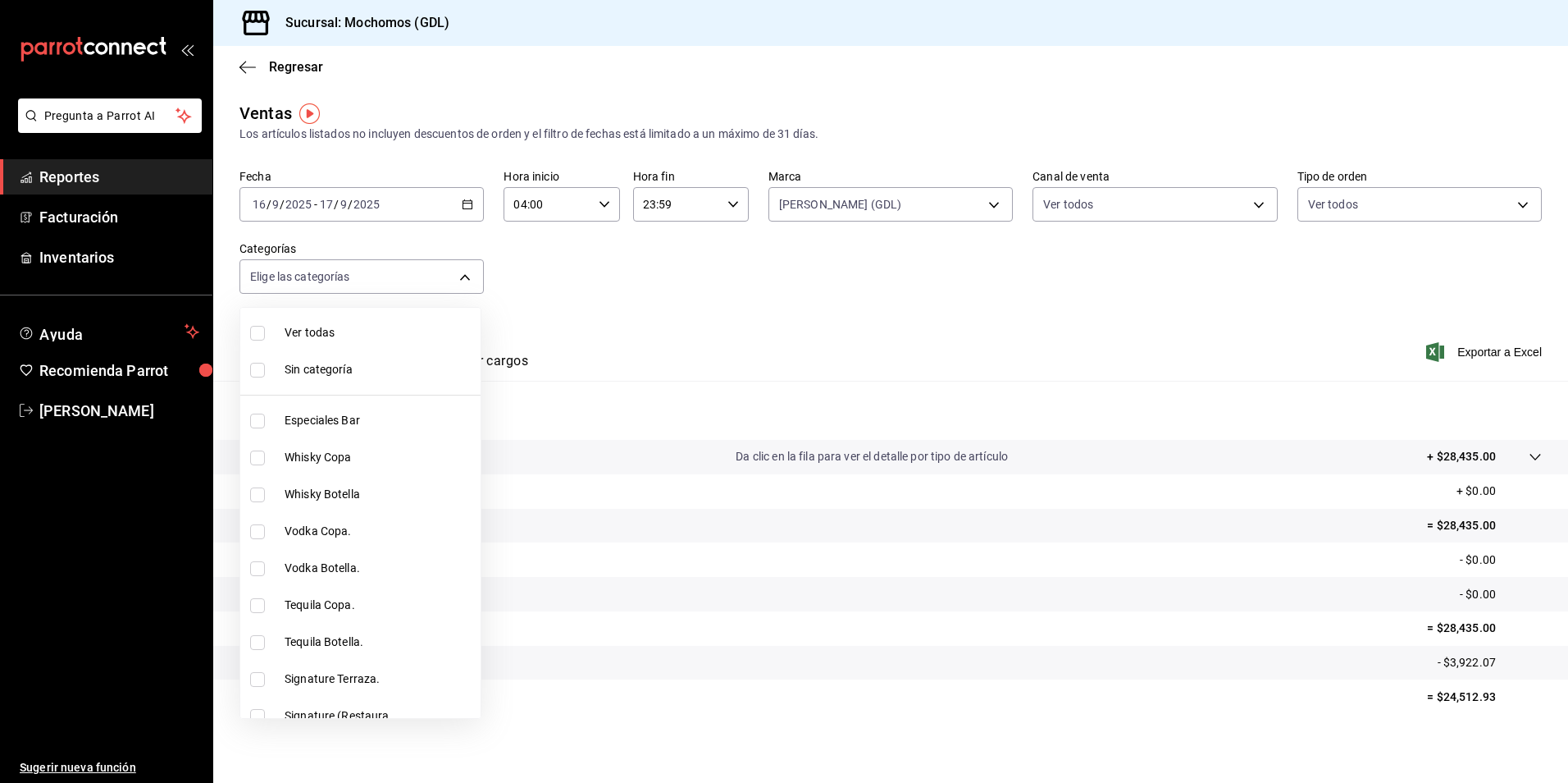
checkbox input "true"
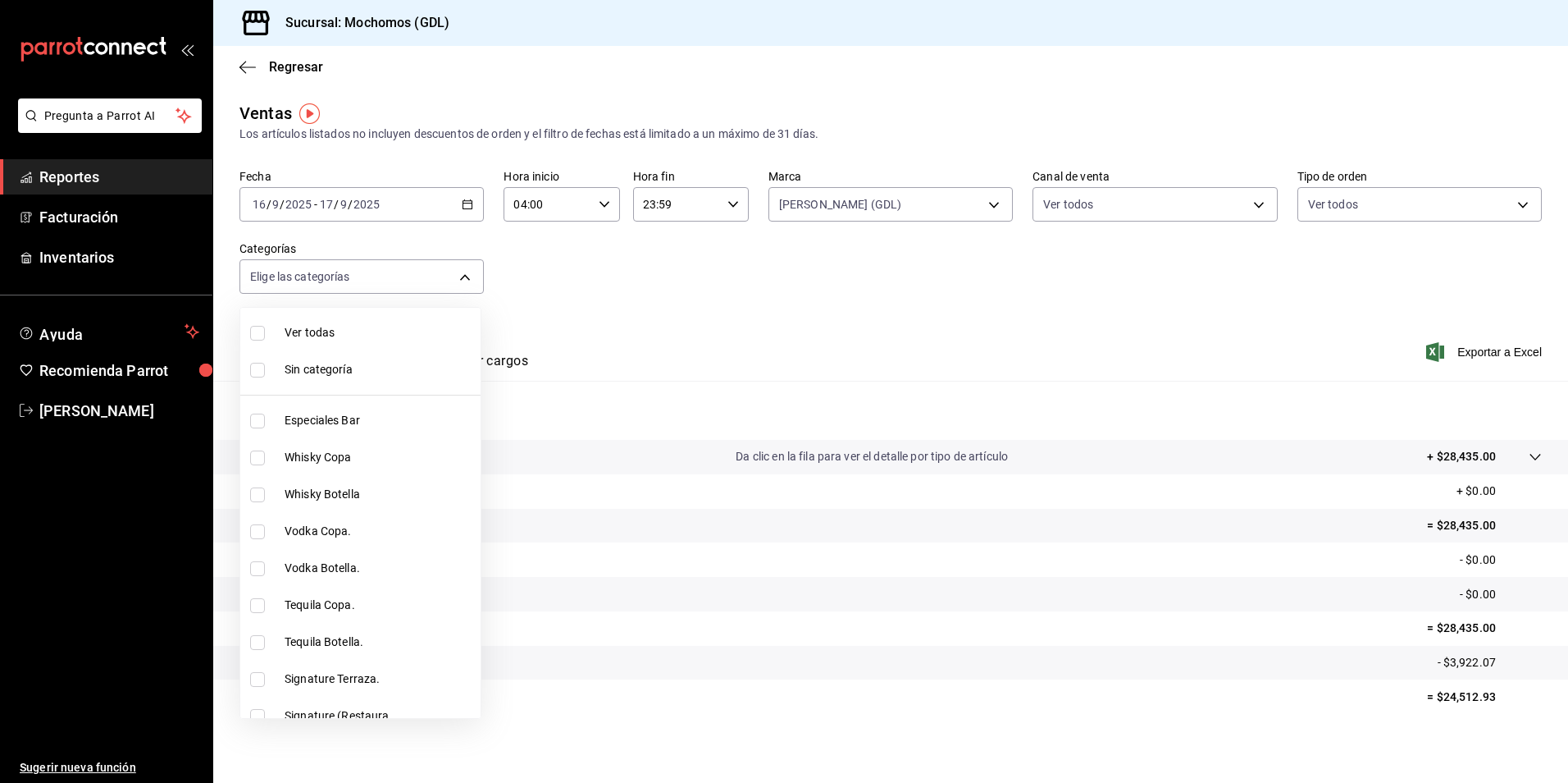
checkbox input "true"
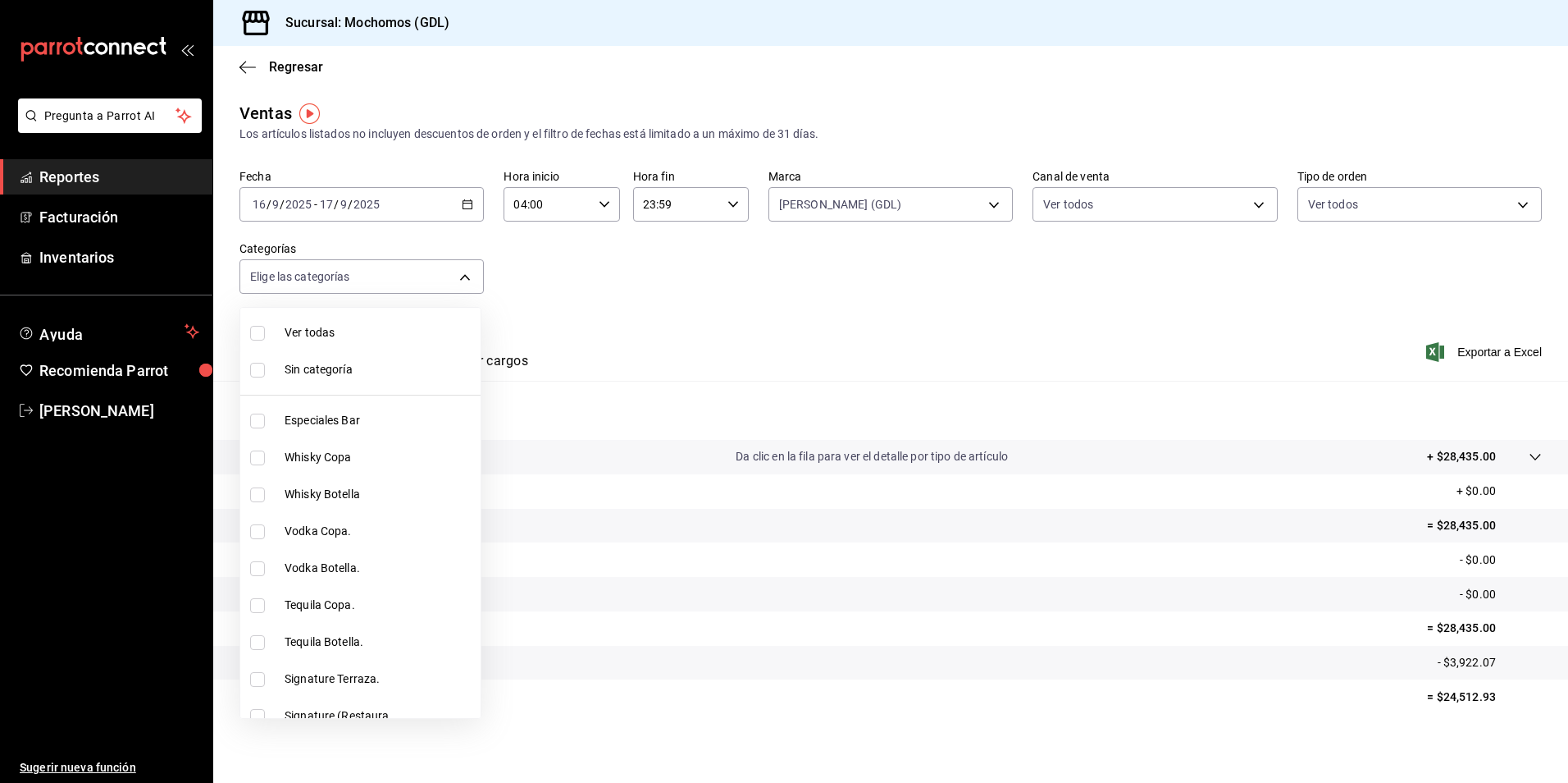
checkbox input "true"
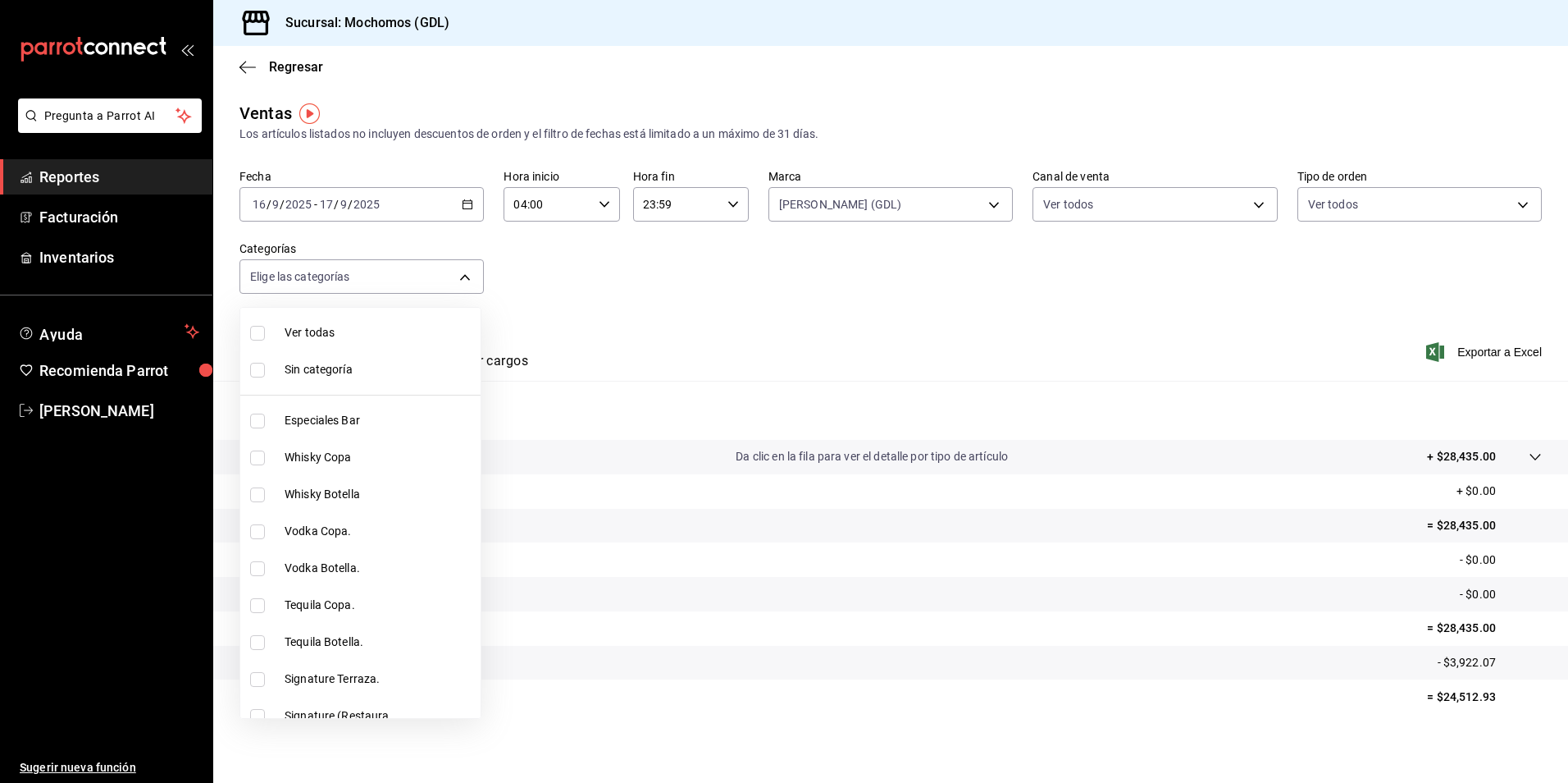
checkbox input "true"
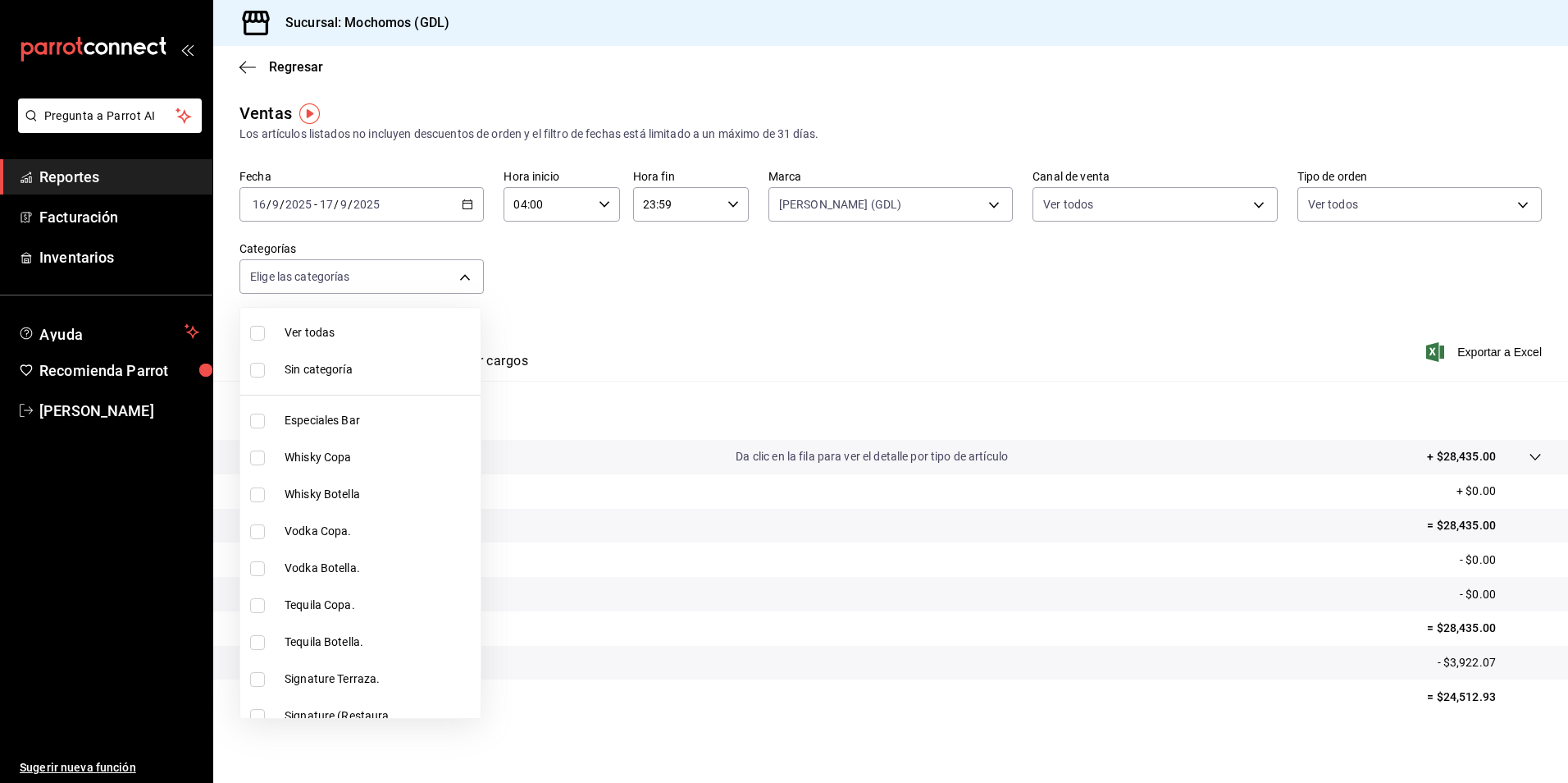
checkbox input "true"
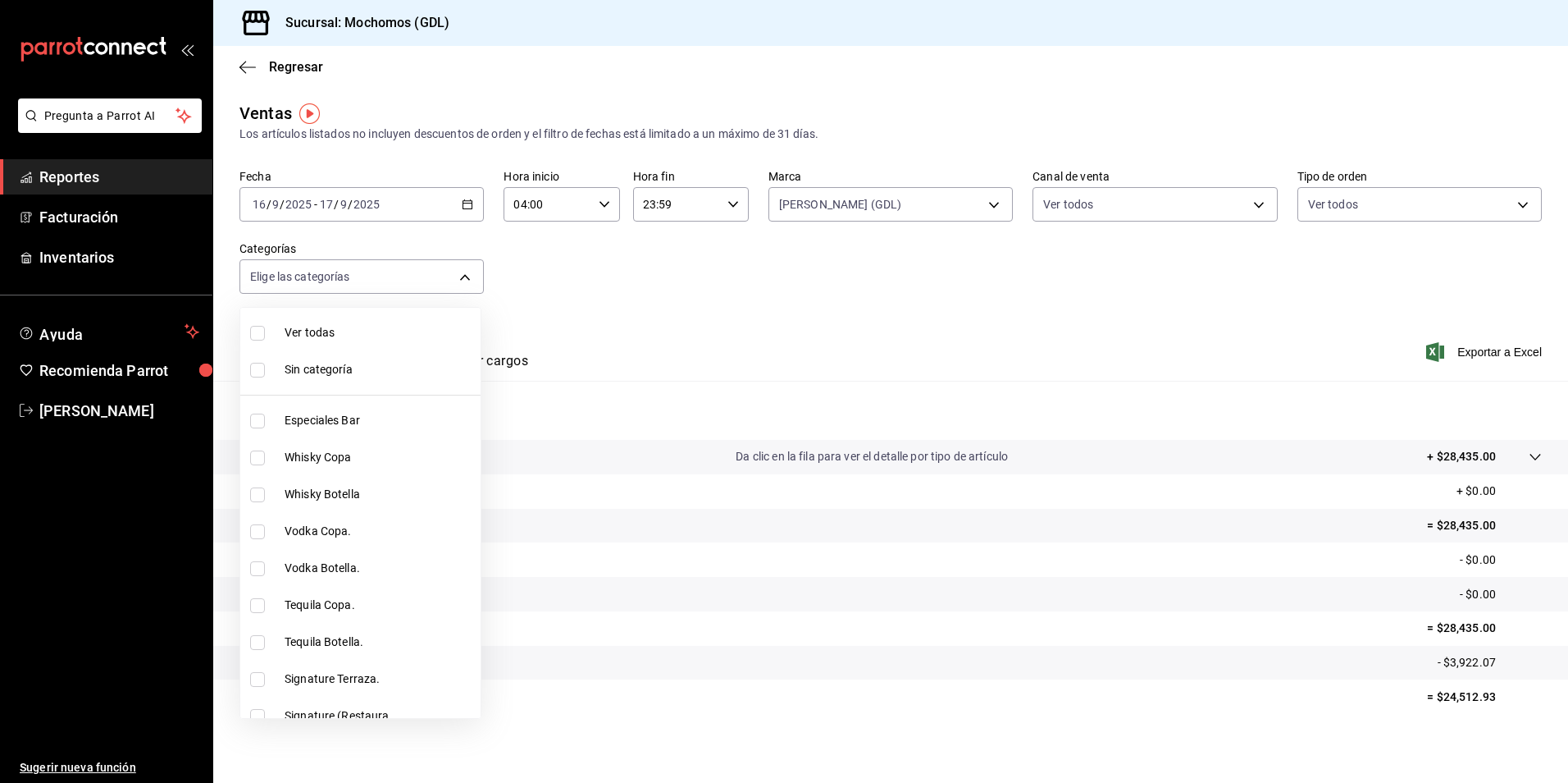
checkbox input "true"
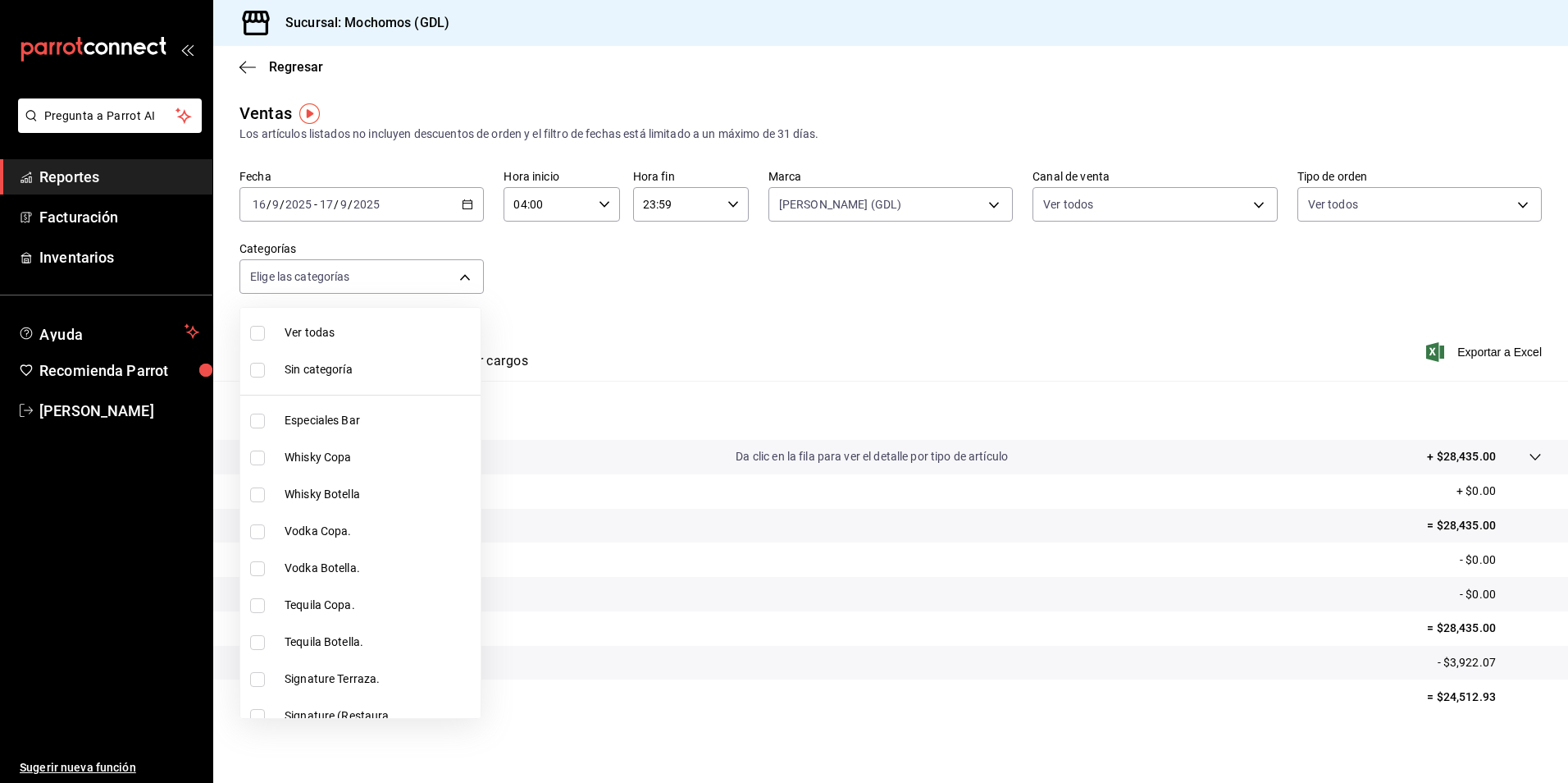
checkbox input "true"
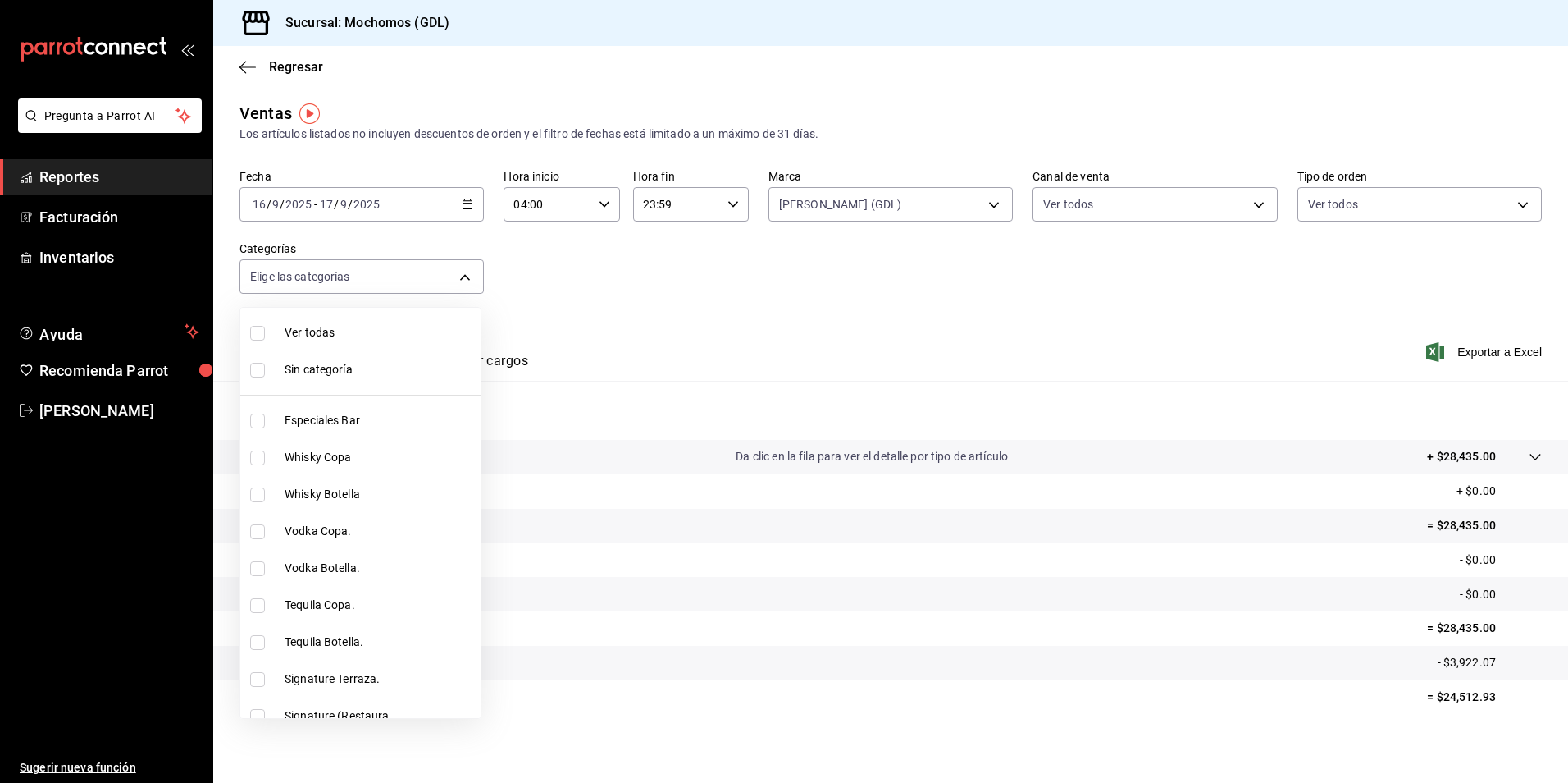
checkbox input "true"
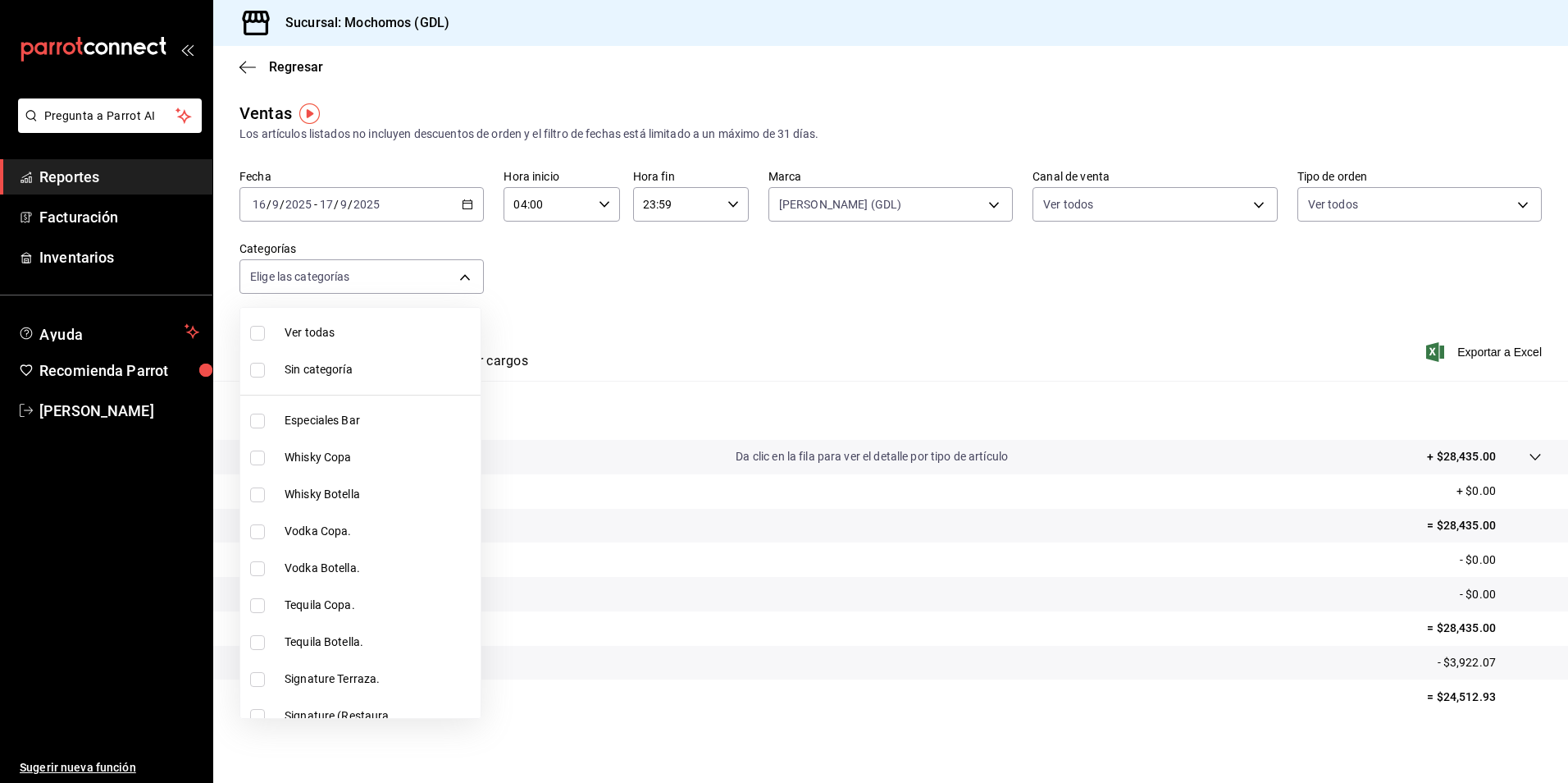
checkbox input "true"
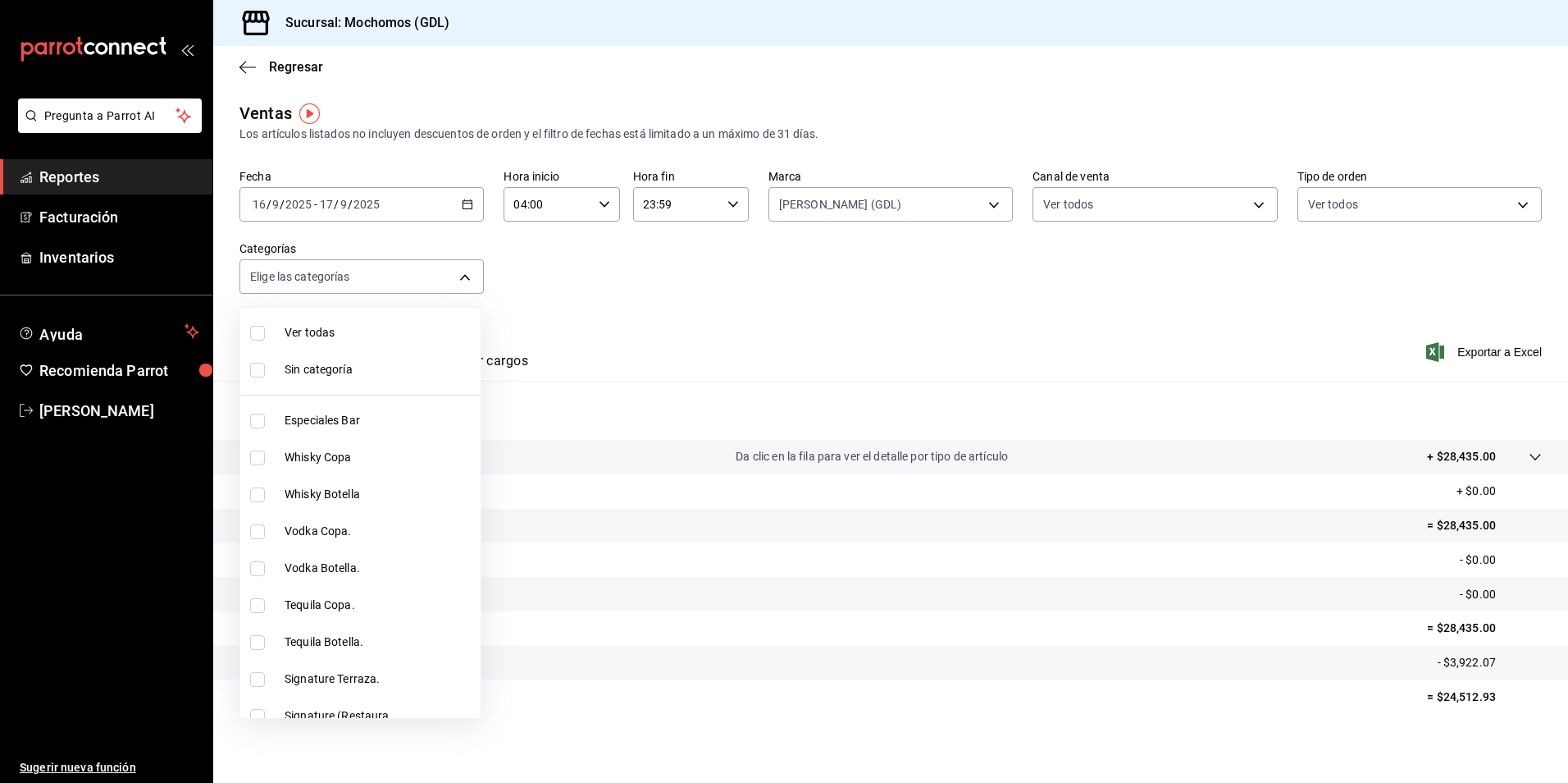
checkbox input "true"
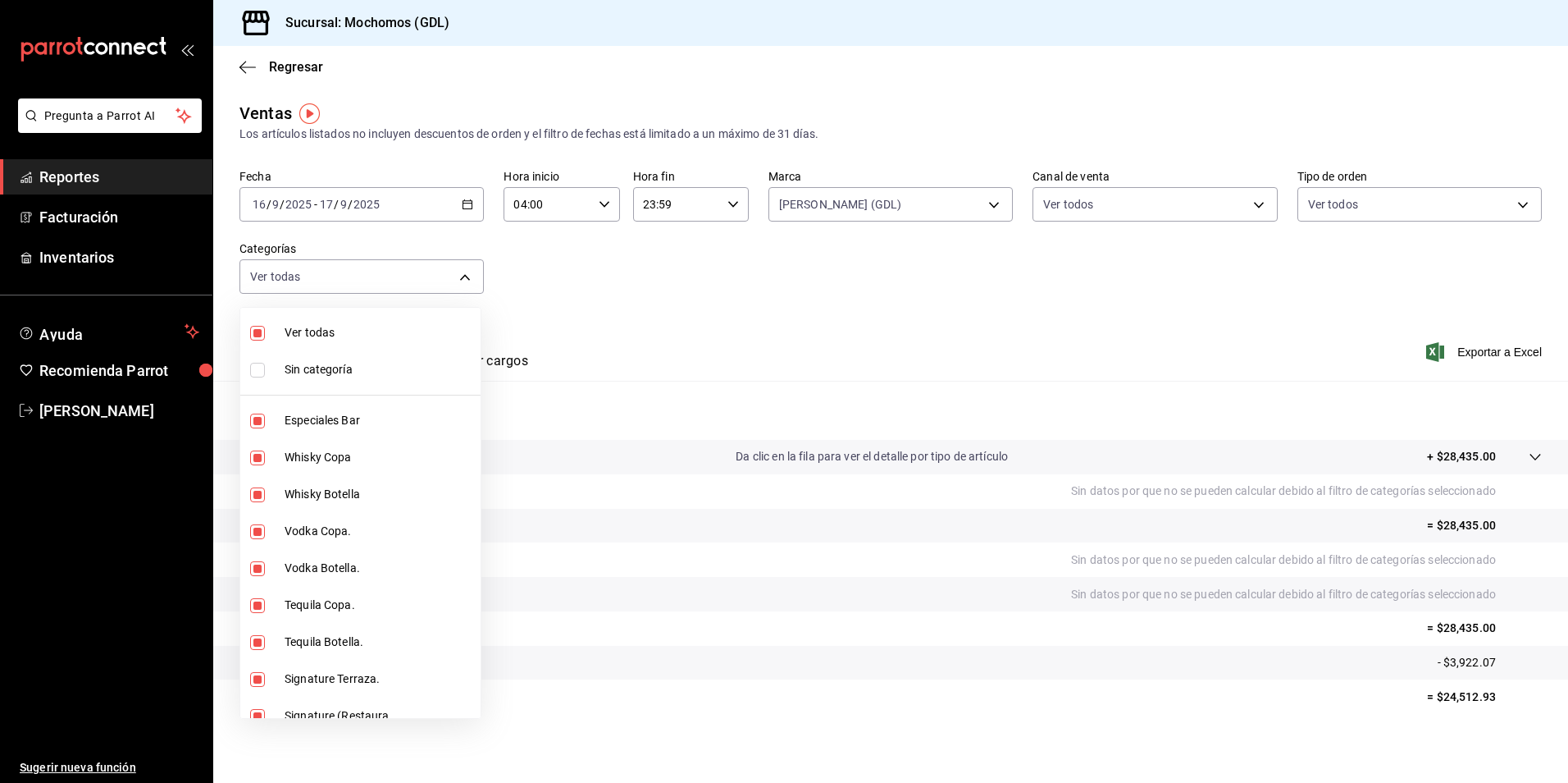
click at [341, 357] on li "Sin categoría" at bounding box center [361, 370] width 241 height 37
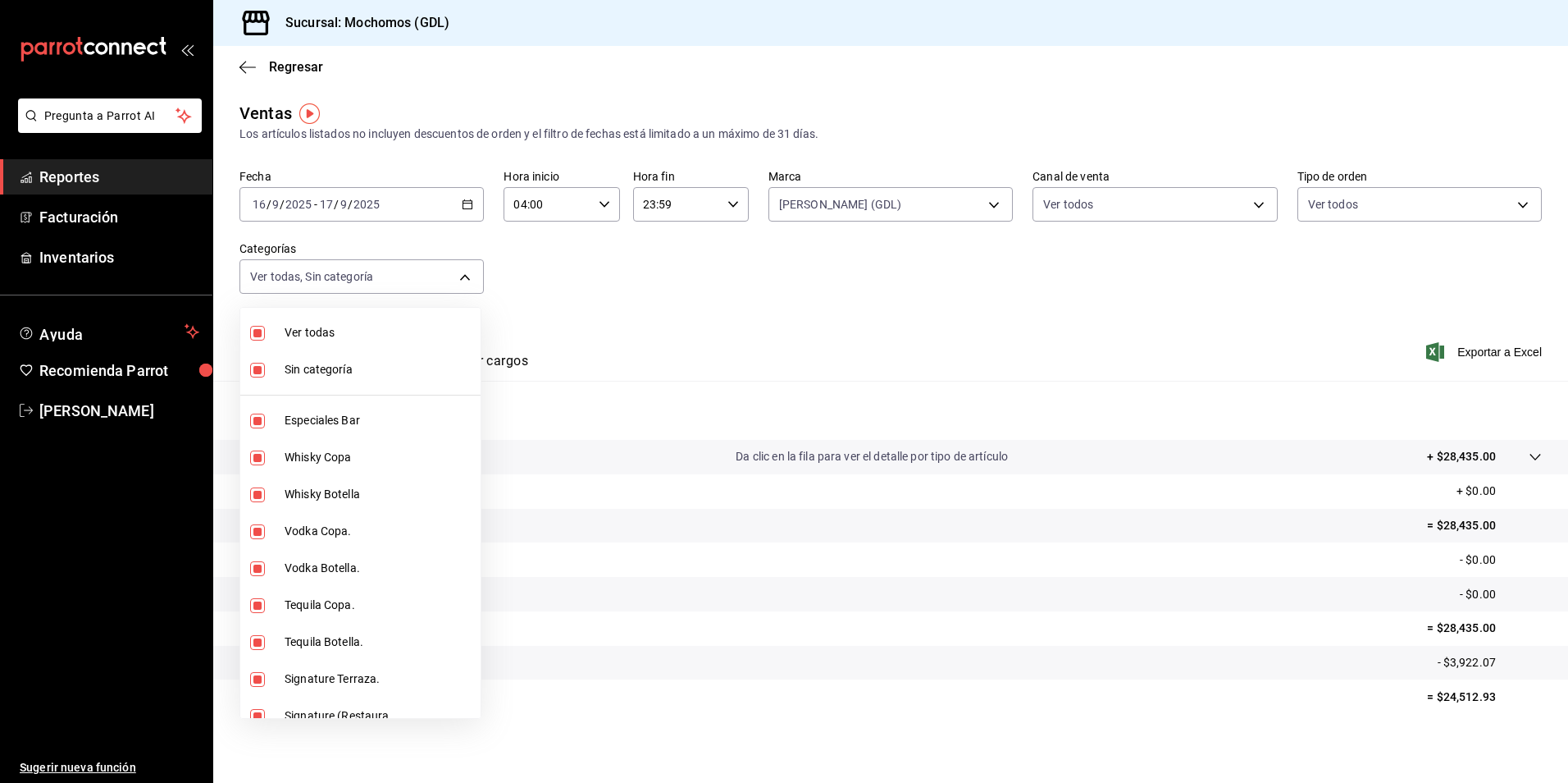
click at [354, 367] on span "Sin categoría" at bounding box center [379, 369] width 189 height 17
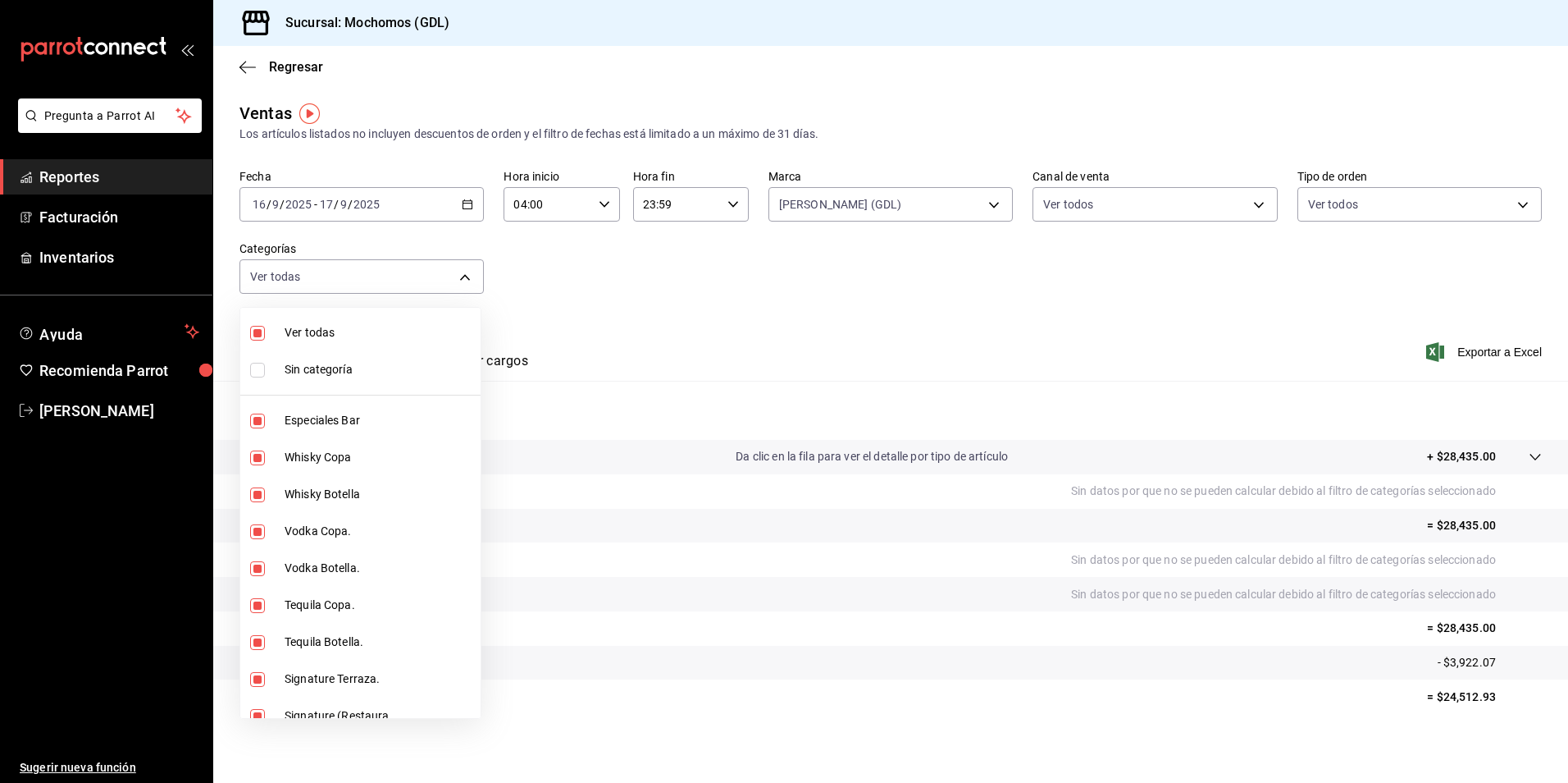
click at [417, 377] on span "Sin categoría" at bounding box center [379, 369] width 189 height 17
checkbox input "true"
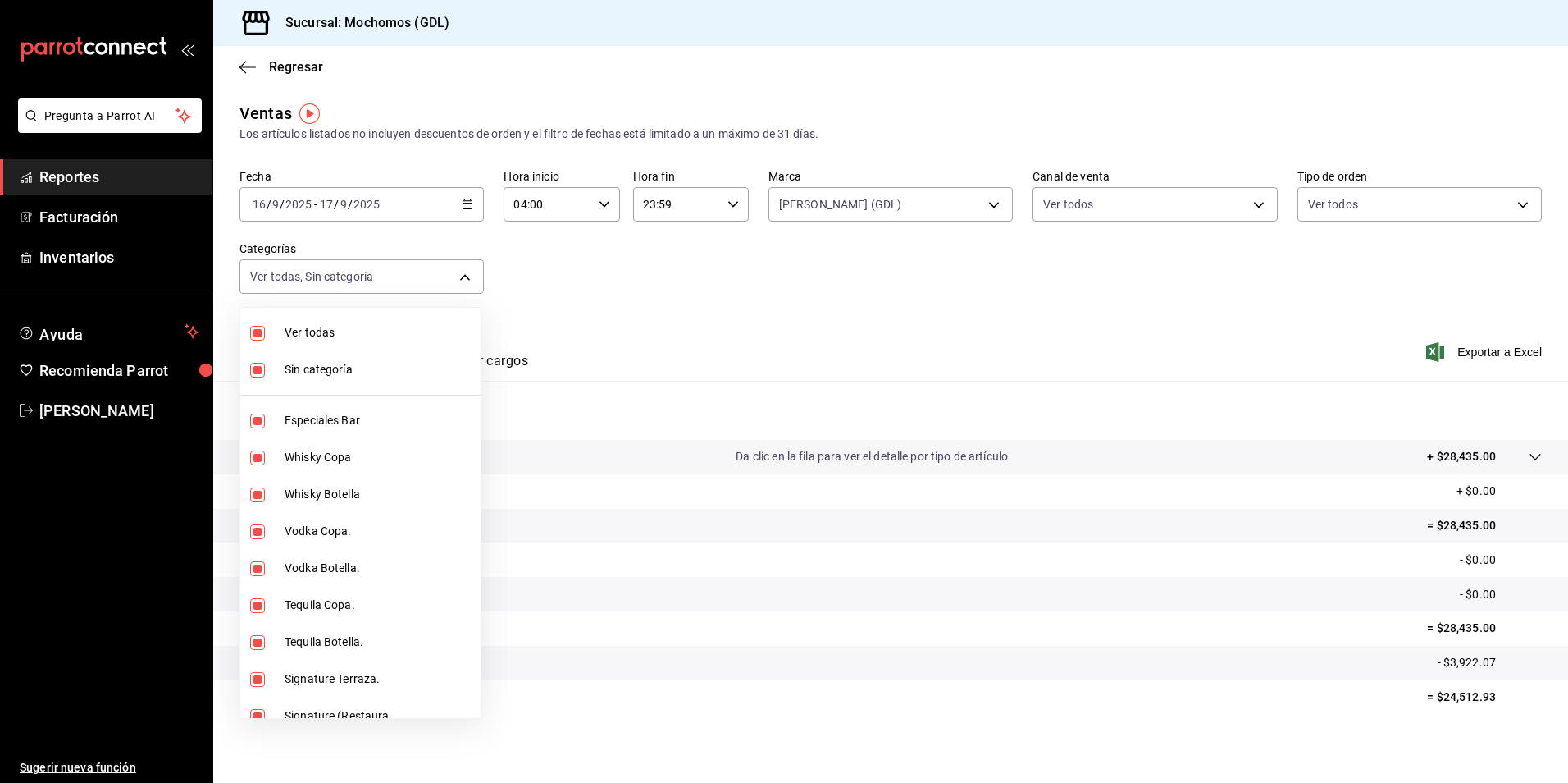
click at [1202, 366] on div at bounding box center [784, 391] width 1568 height 783
